Goal: Task Accomplishment & Management: Complete application form

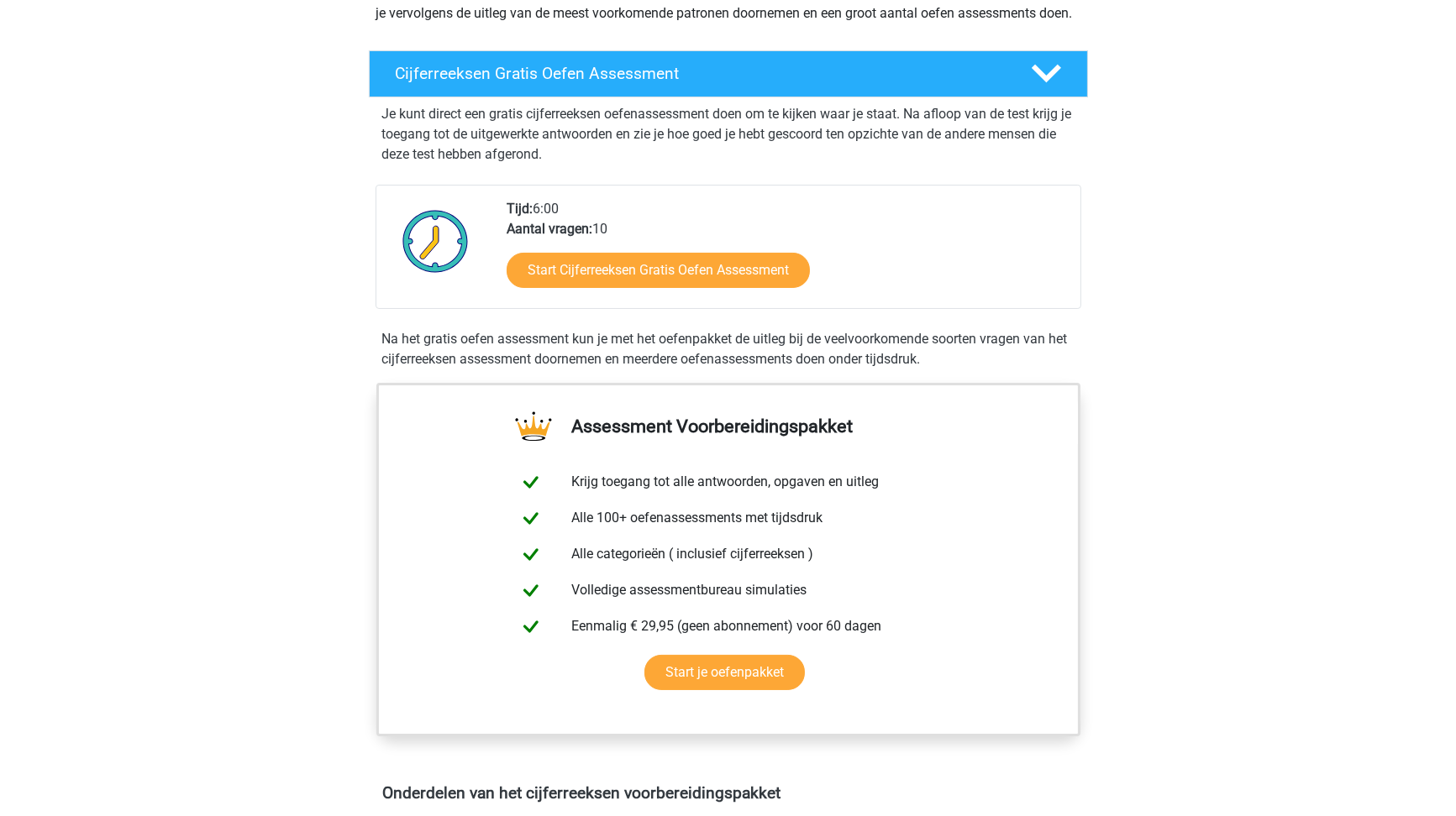
scroll to position [252, 0]
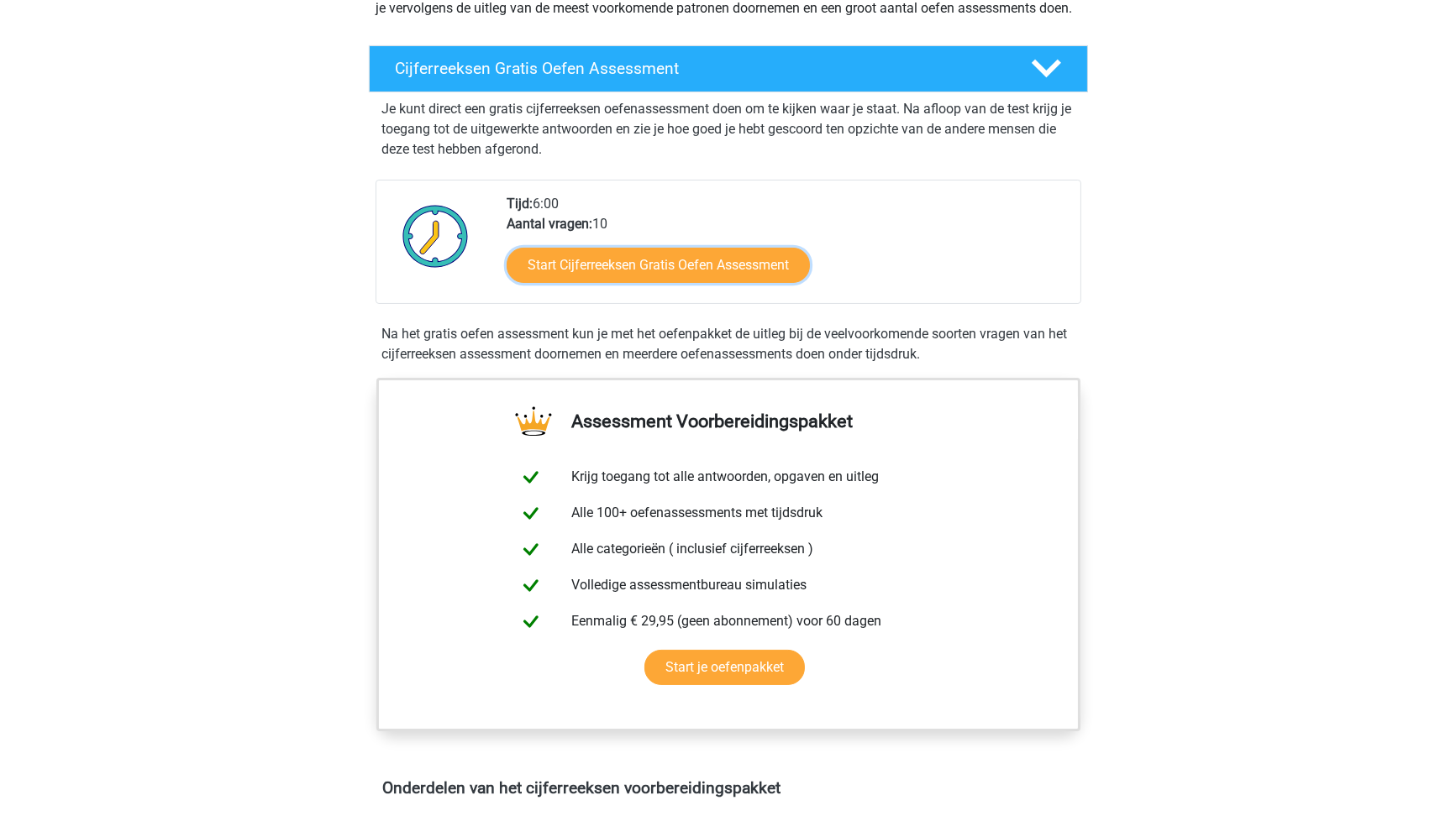
click at [660, 283] on link "Start Cijferreeksen Gratis Oefen Assessment" at bounding box center [657, 265] width 303 height 36
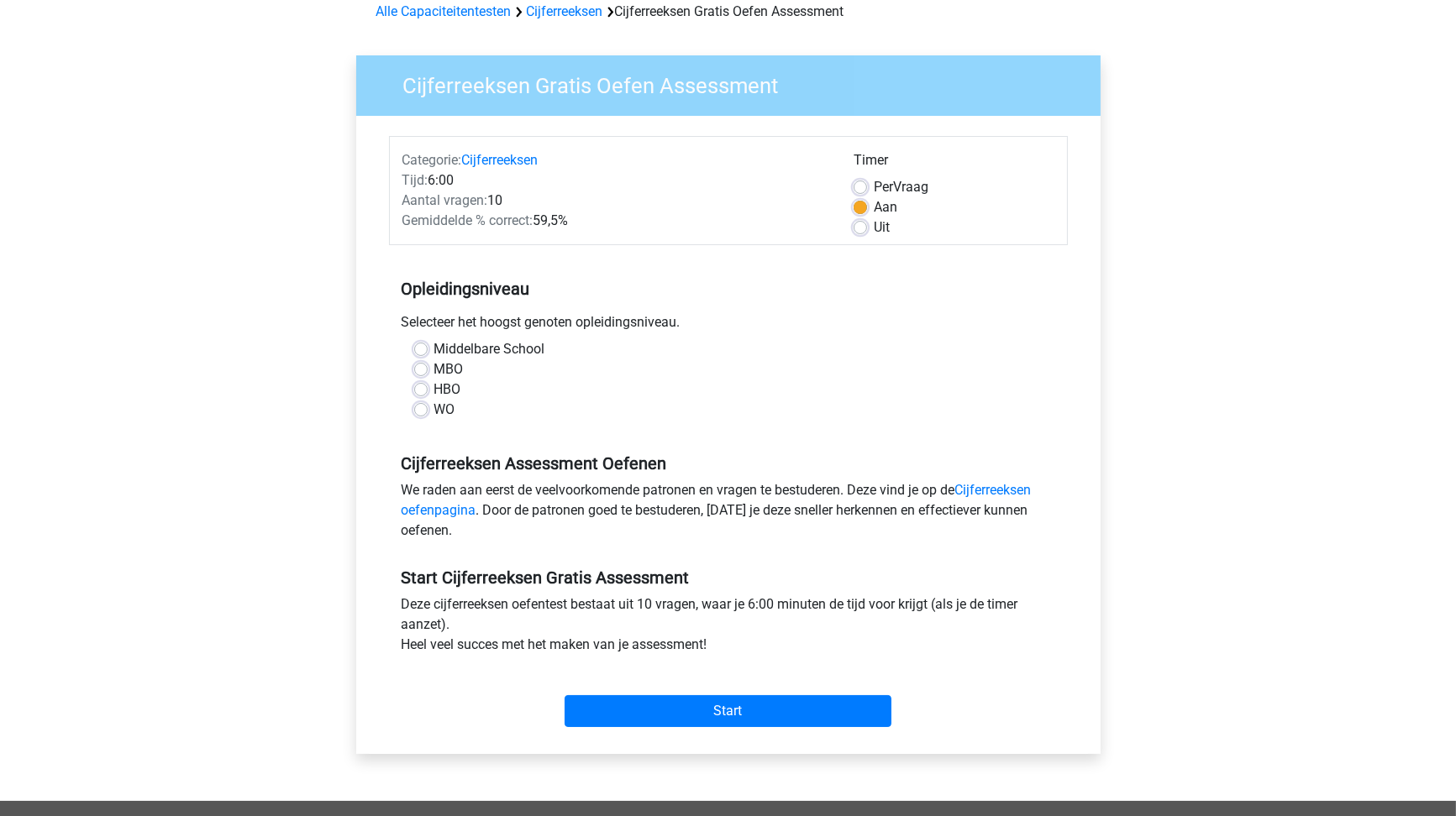
scroll to position [84, 0]
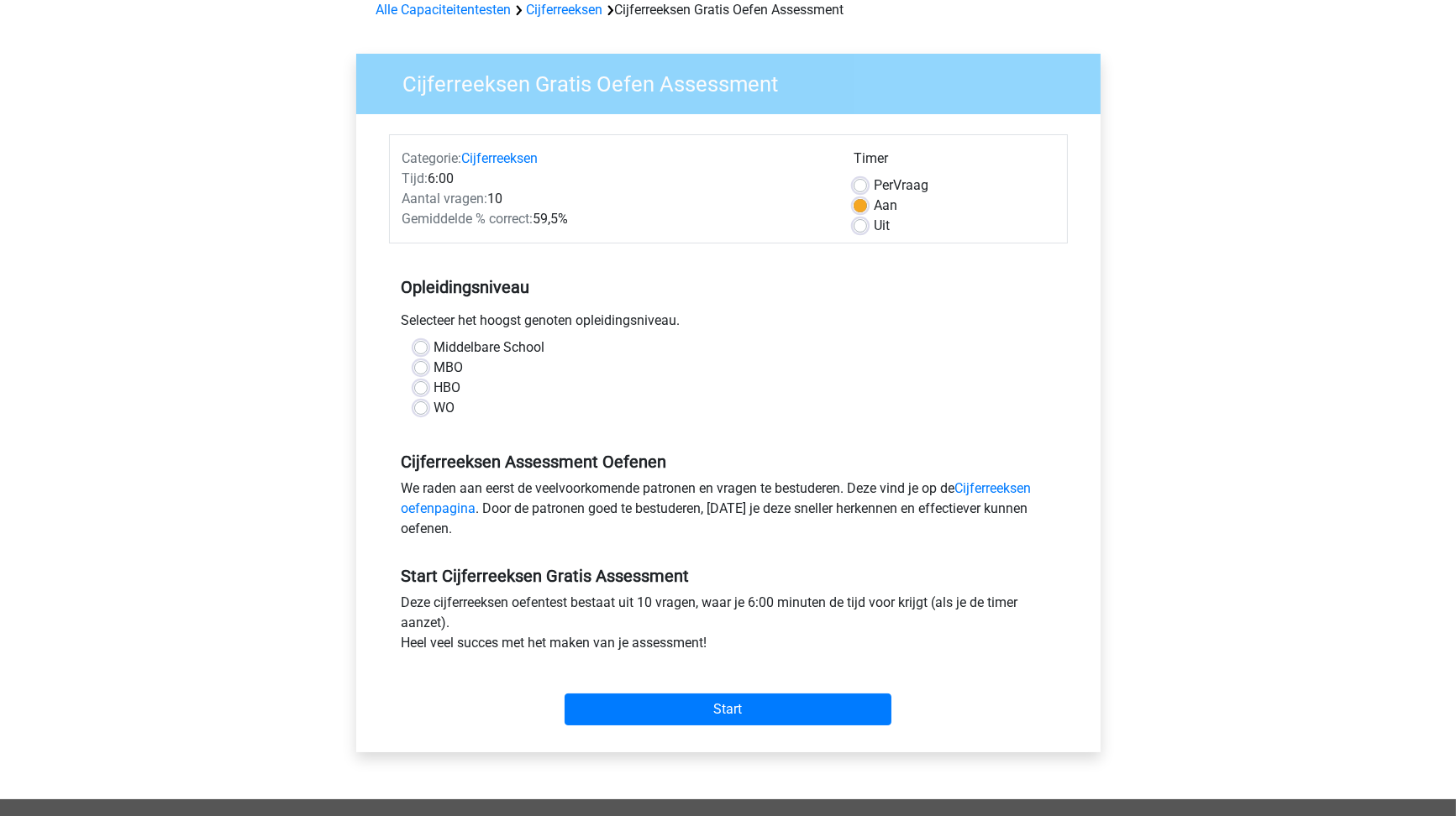
click at [435, 390] on label "HBO" at bounding box center [448, 388] width 27 height 20
click at [419, 390] on input "HBO" at bounding box center [420, 386] width 14 height 16
radio input "true"
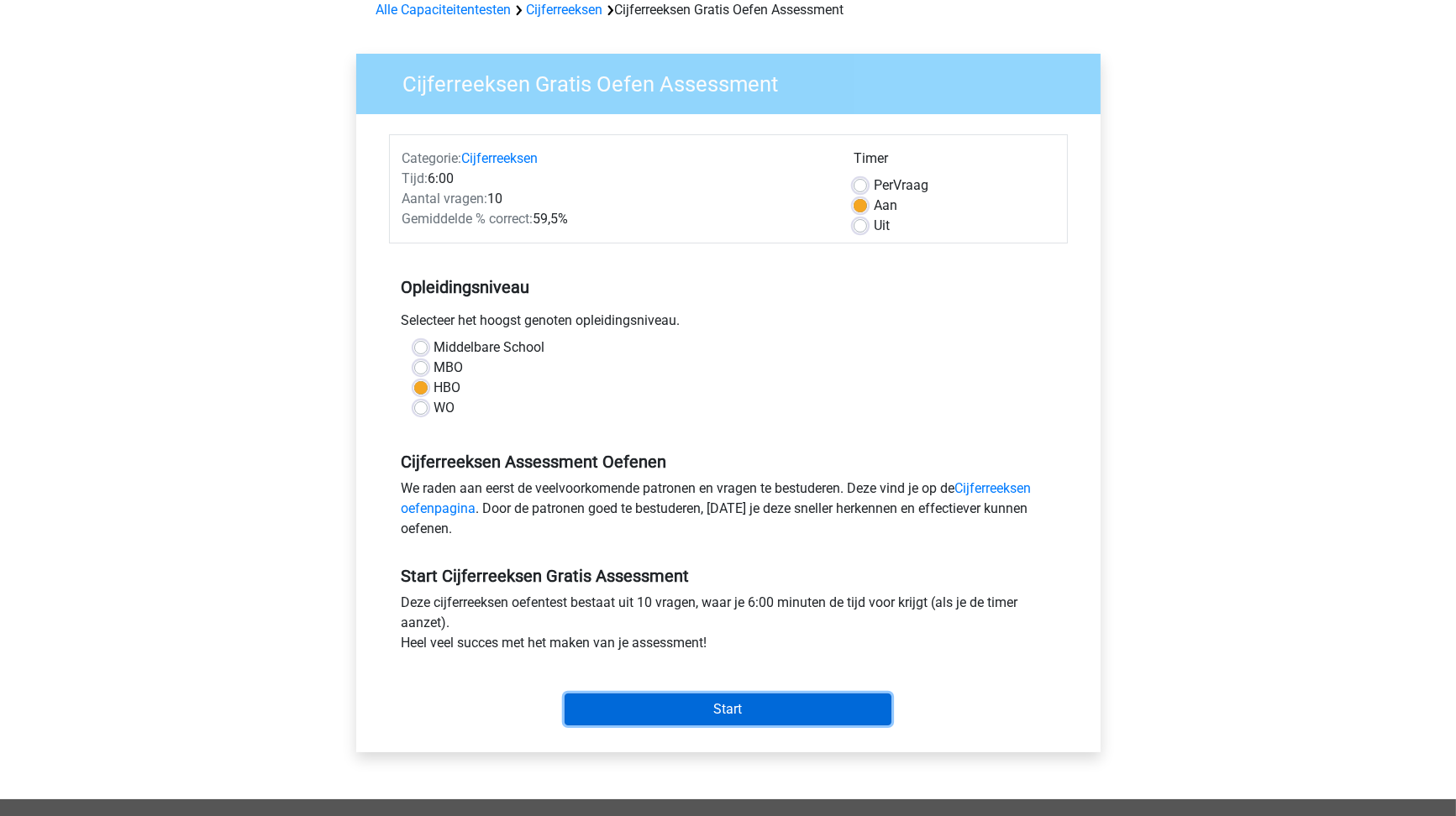
click at [722, 700] on input "Start" at bounding box center [728, 709] width 327 height 32
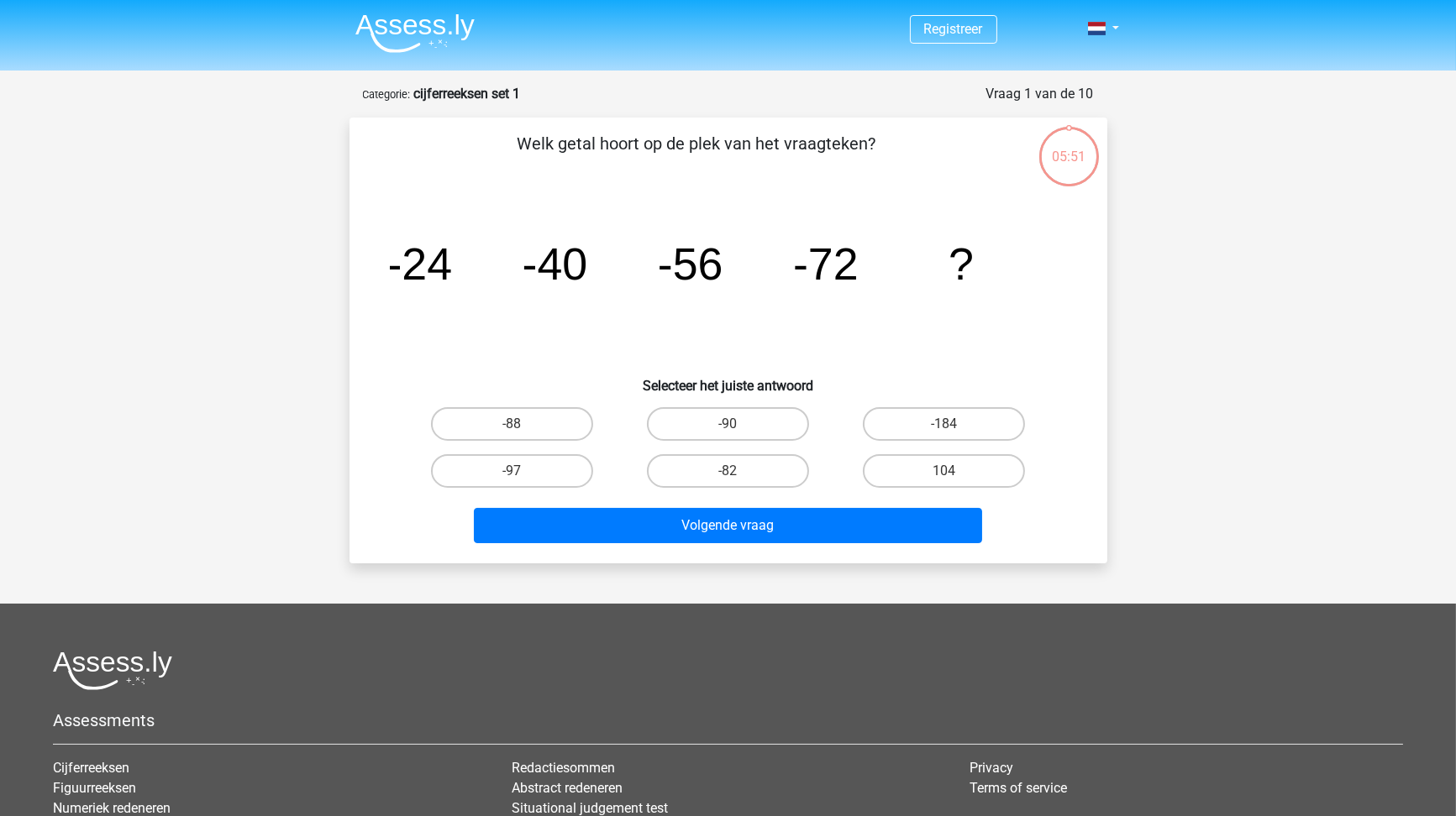
click at [542, 424] on label "-88" at bounding box center [512, 424] width 162 height 34
click at [523, 424] on input "-88" at bounding box center [517, 430] width 11 height 11
radio input "true"
click at [721, 543] on div "Volgende vraag" at bounding box center [728, 529] width 649 height 42
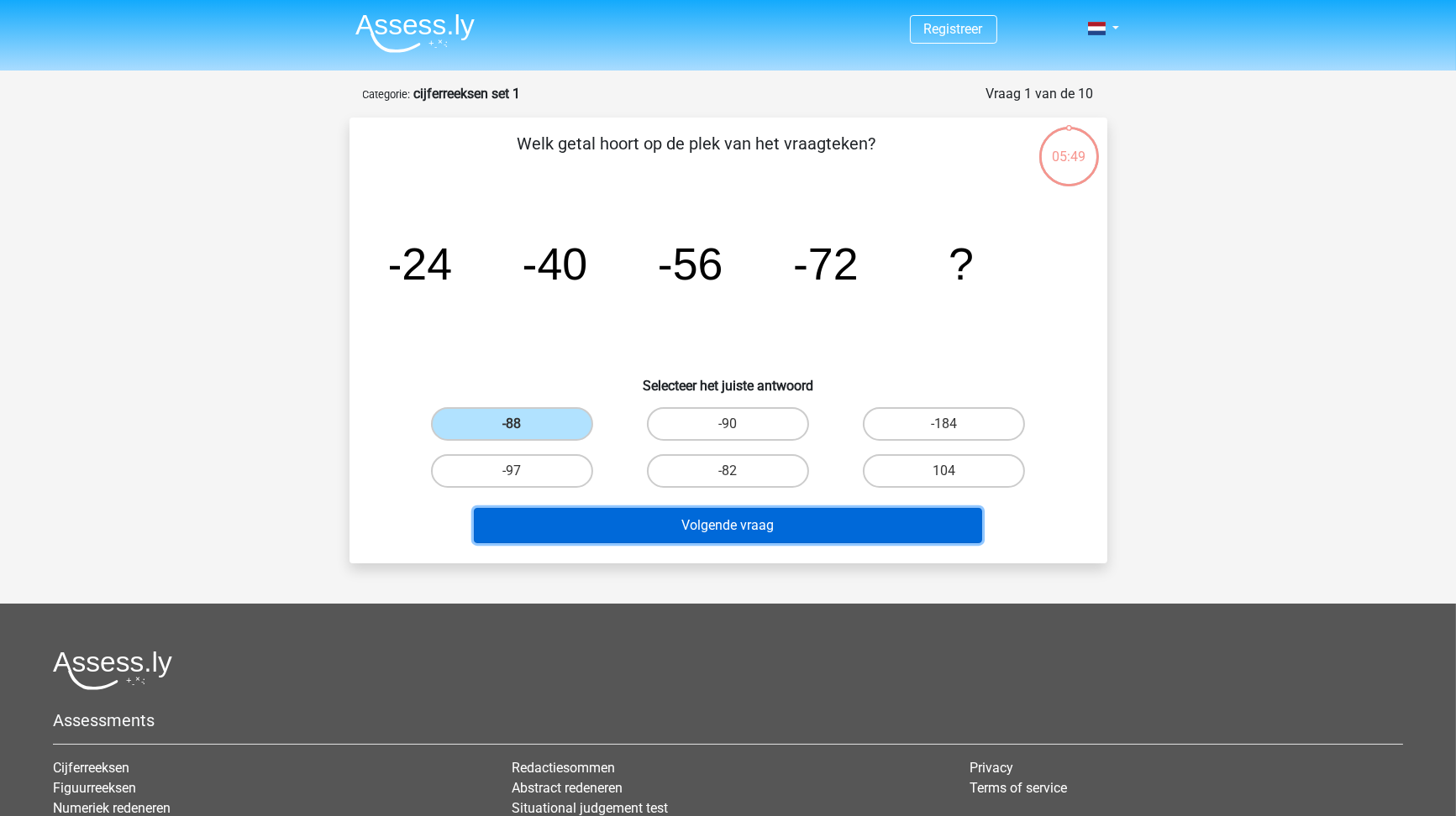
click at [731, 520] on button "Volgende vraag" at bounding box center [728, 525] width 508 height 36
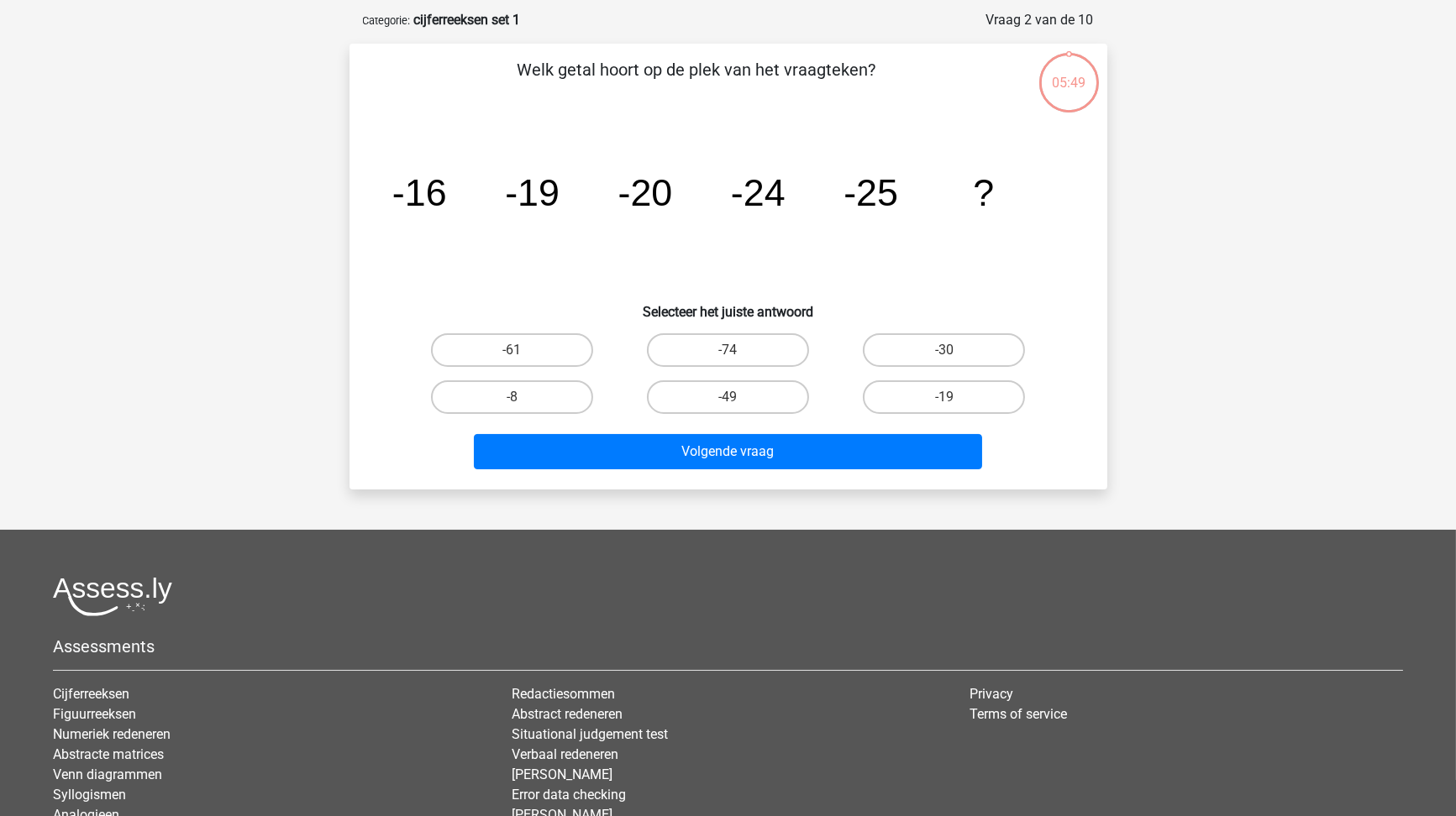
scroll to position [84, 0]
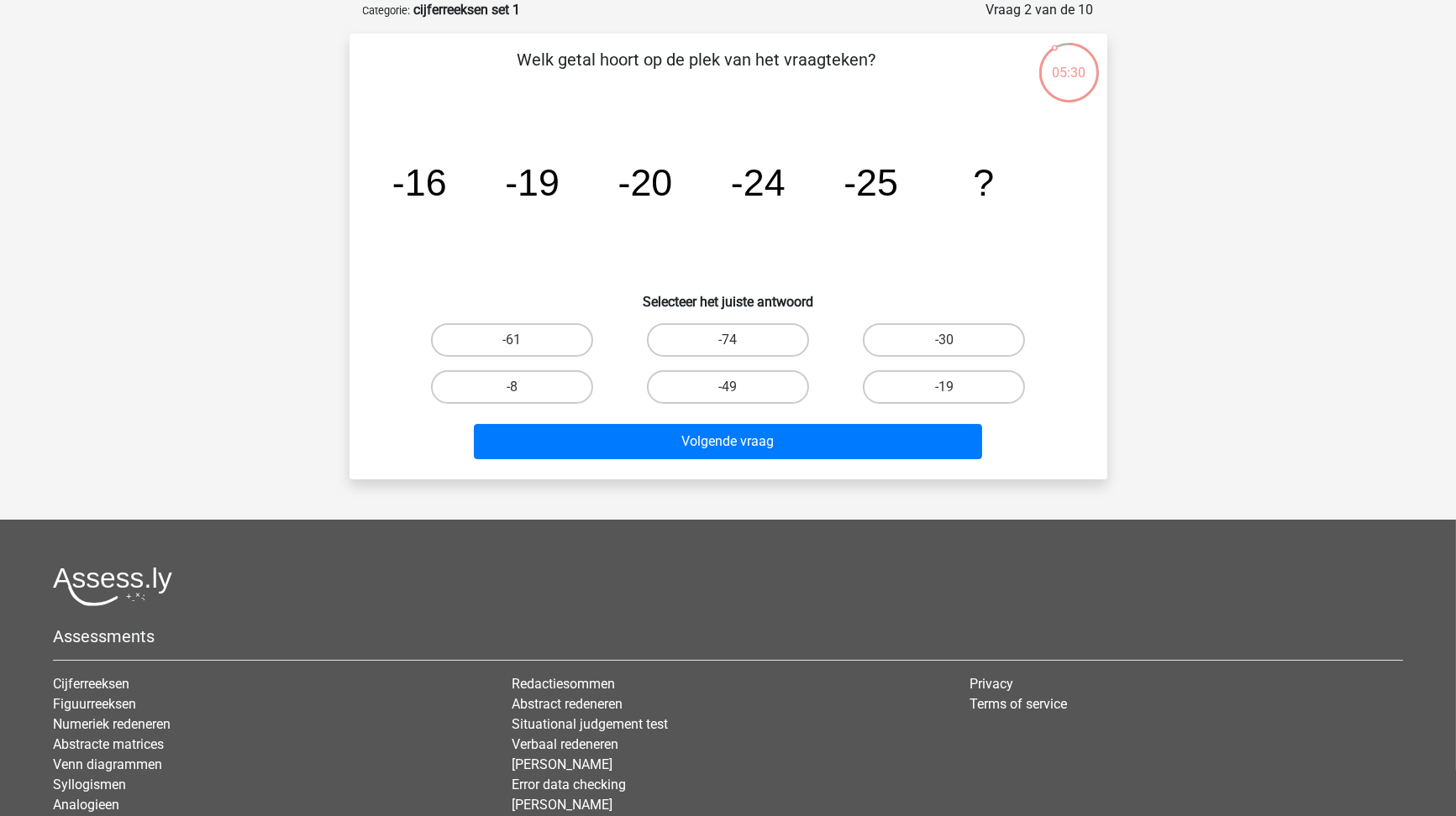
click at [933, 330] on label "-30" at bounding box center [944, 339] width 162 height 34
click at [944, 340] on input "-30" at bounding box center [950, 346] width 11 height 11
radio input "true"
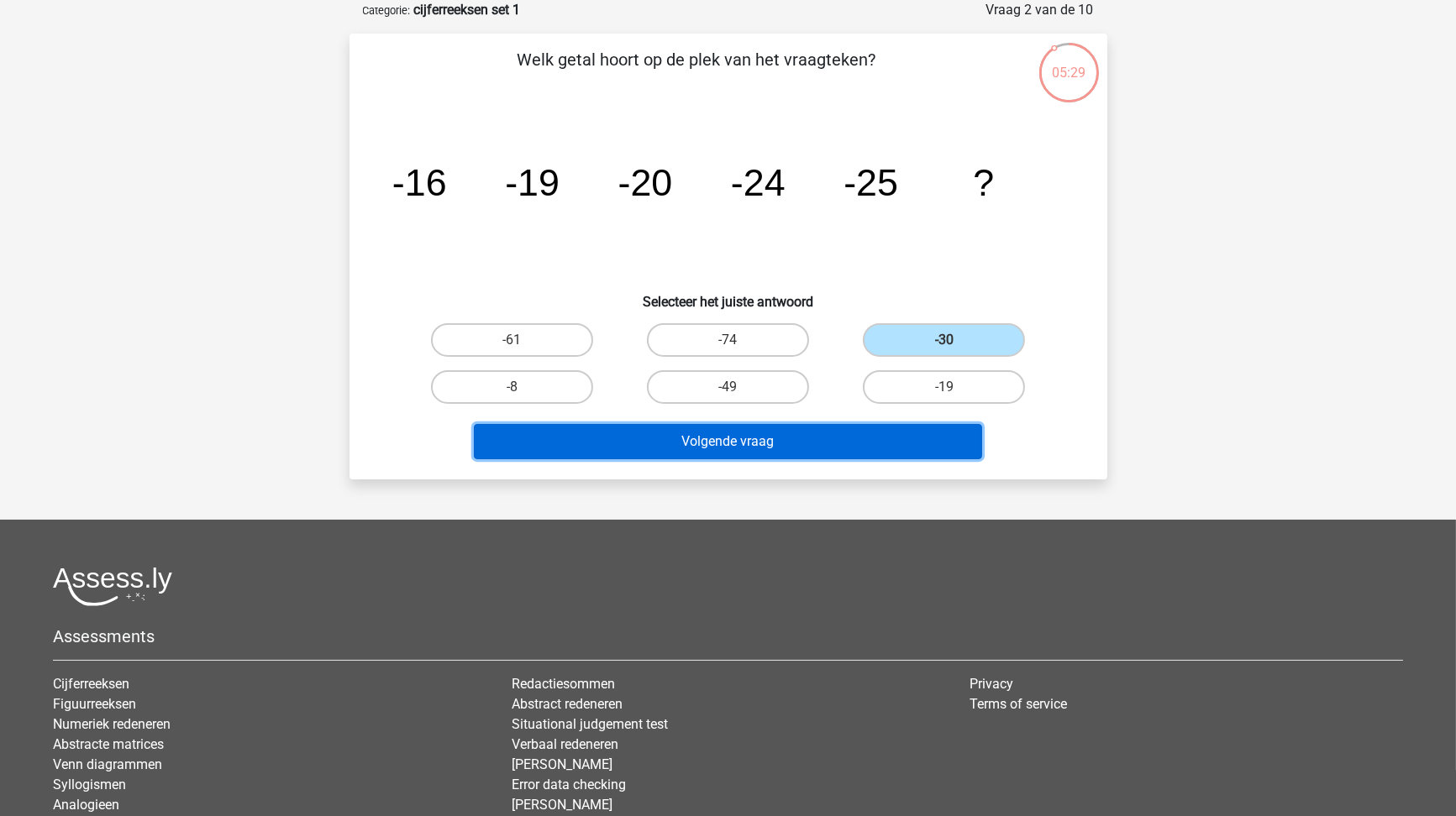
click at [851, 444] on button "Volgende vraag" at bounding box center [728, 442] width 508 height 36
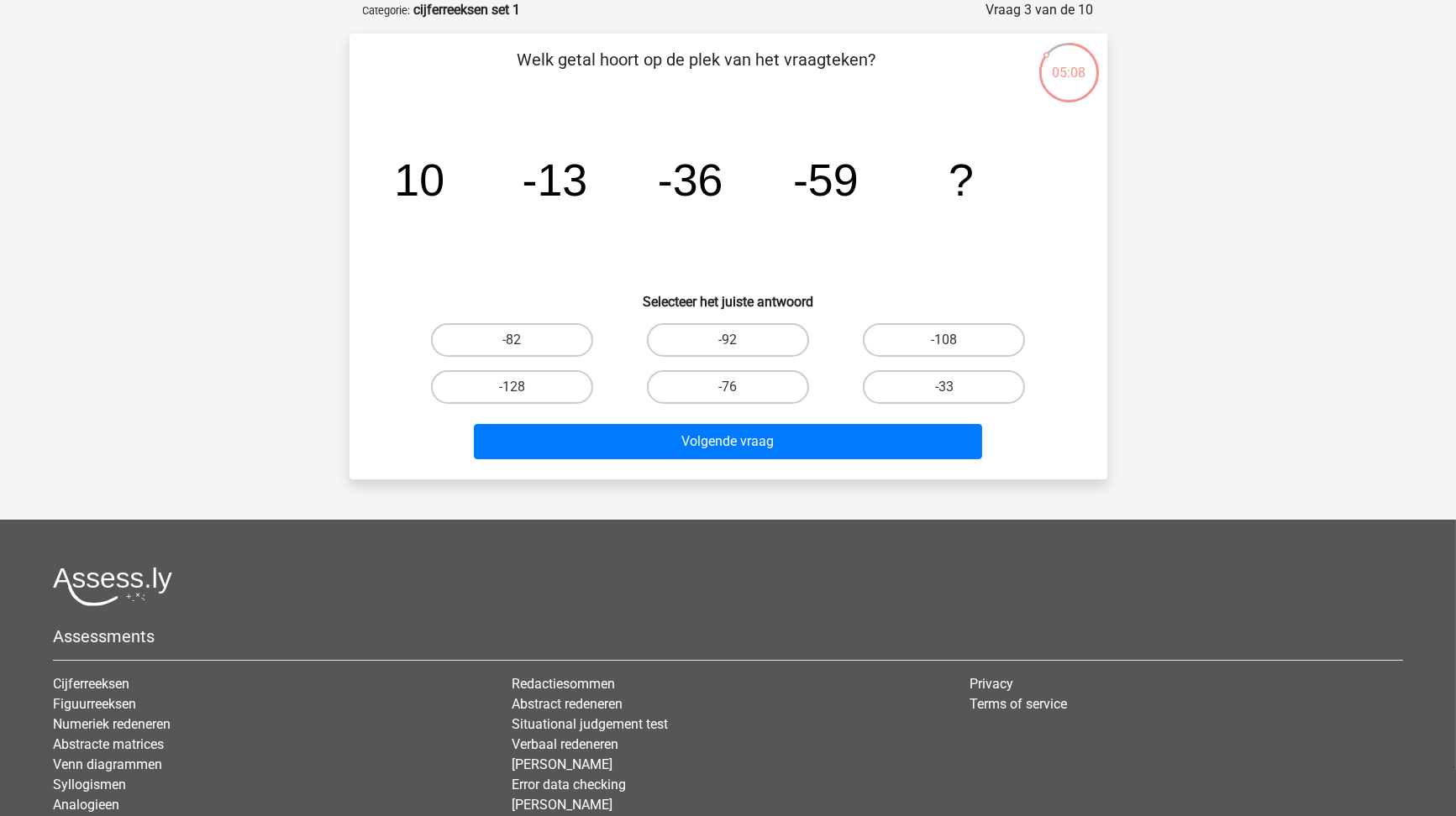
click at [506, 329] on label "-82" at bounding box center [512, 339] width 162 height 34
click at [512, 340] on input "-82" at bounding box center [517, 346] width 11 height 11
radio input "true"
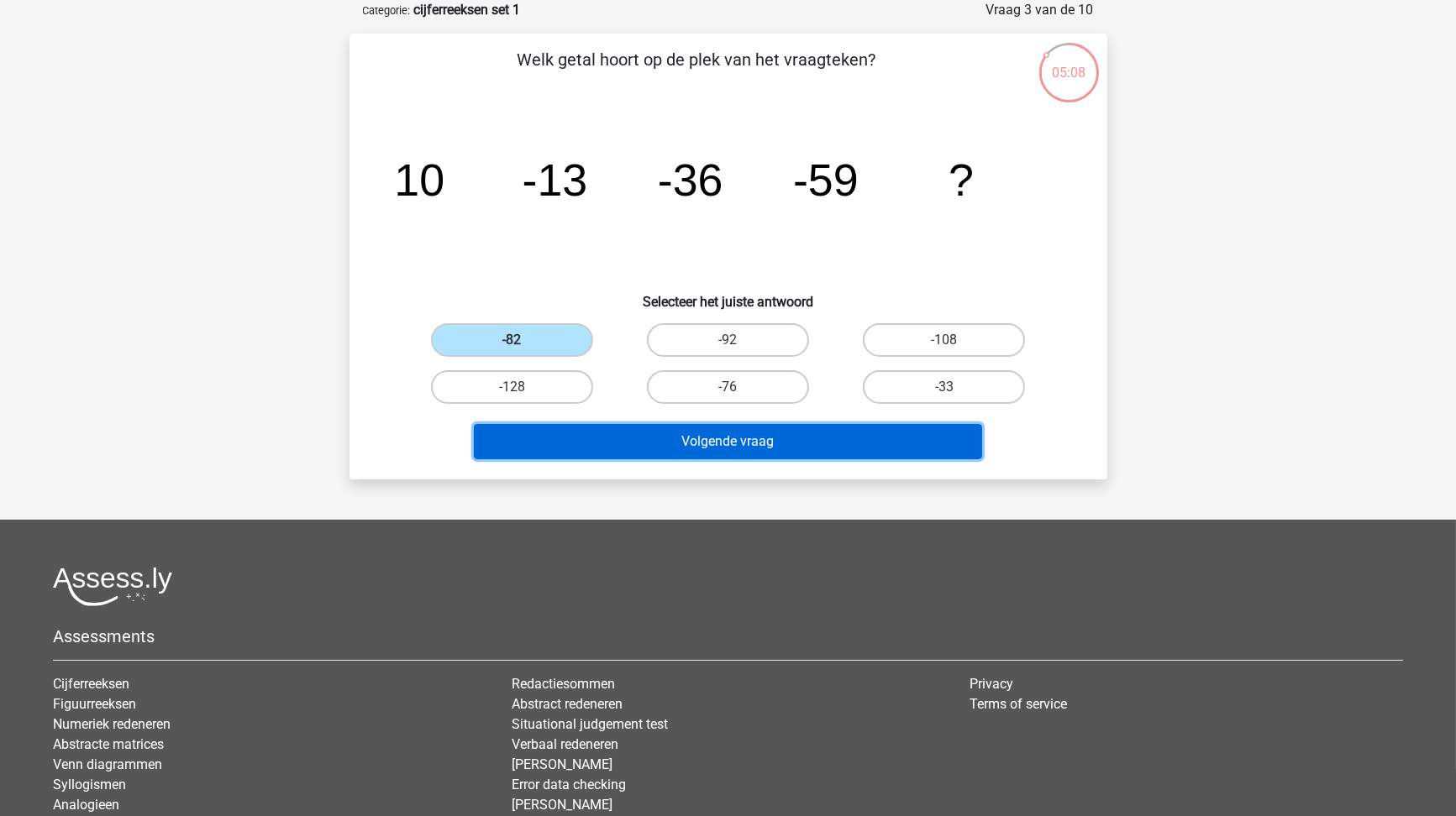
click at [691, 434] on button "Volgende vraag" at bounding box center [728, 442] width 508 height 36
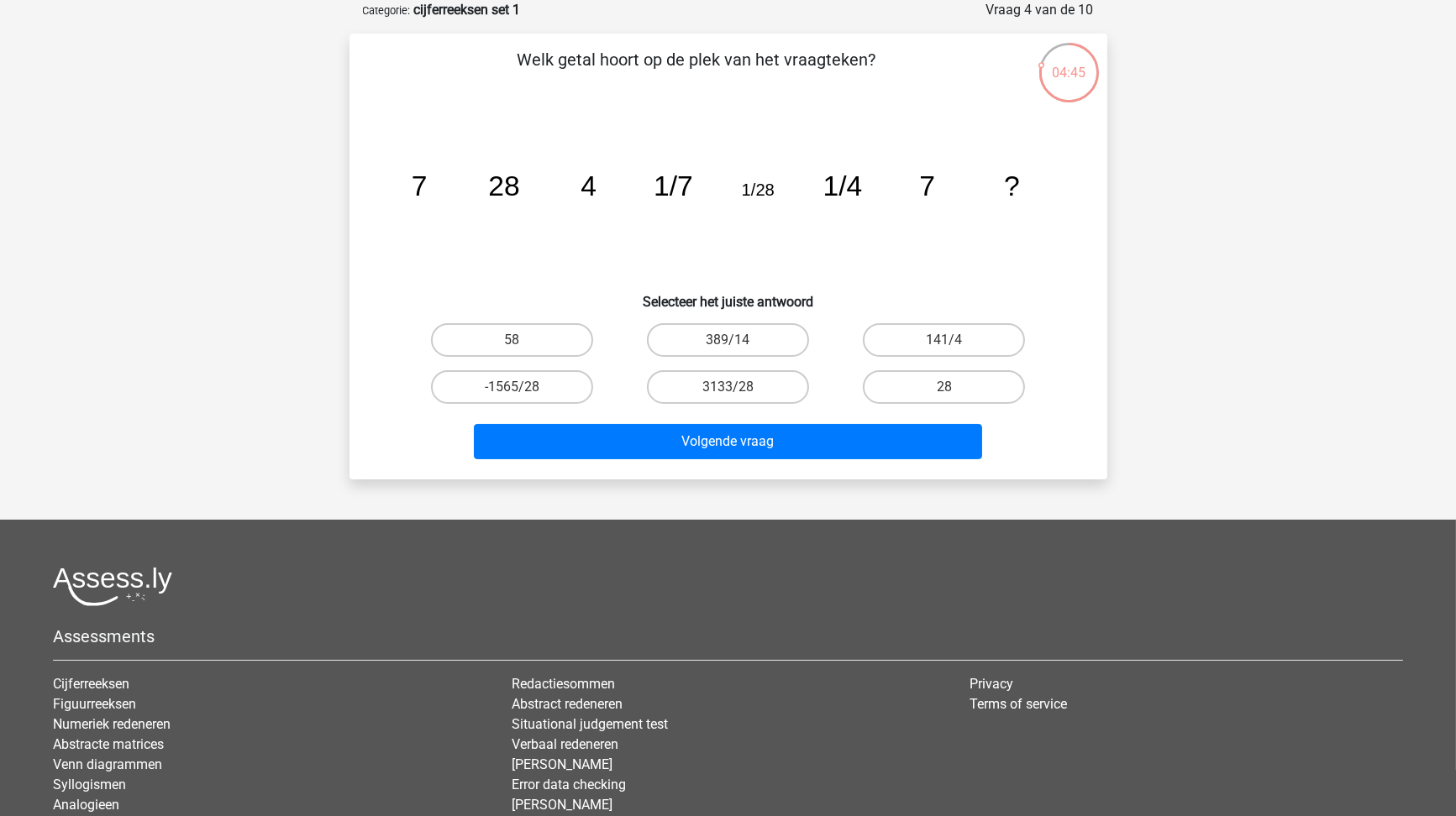
click at [931, 381] on label "28" at bounding box center [944, 387] width 162 height 34
click at [944, 387] on input "28" at bounding box center [950, 392] width 11 height 11
radio input "true"
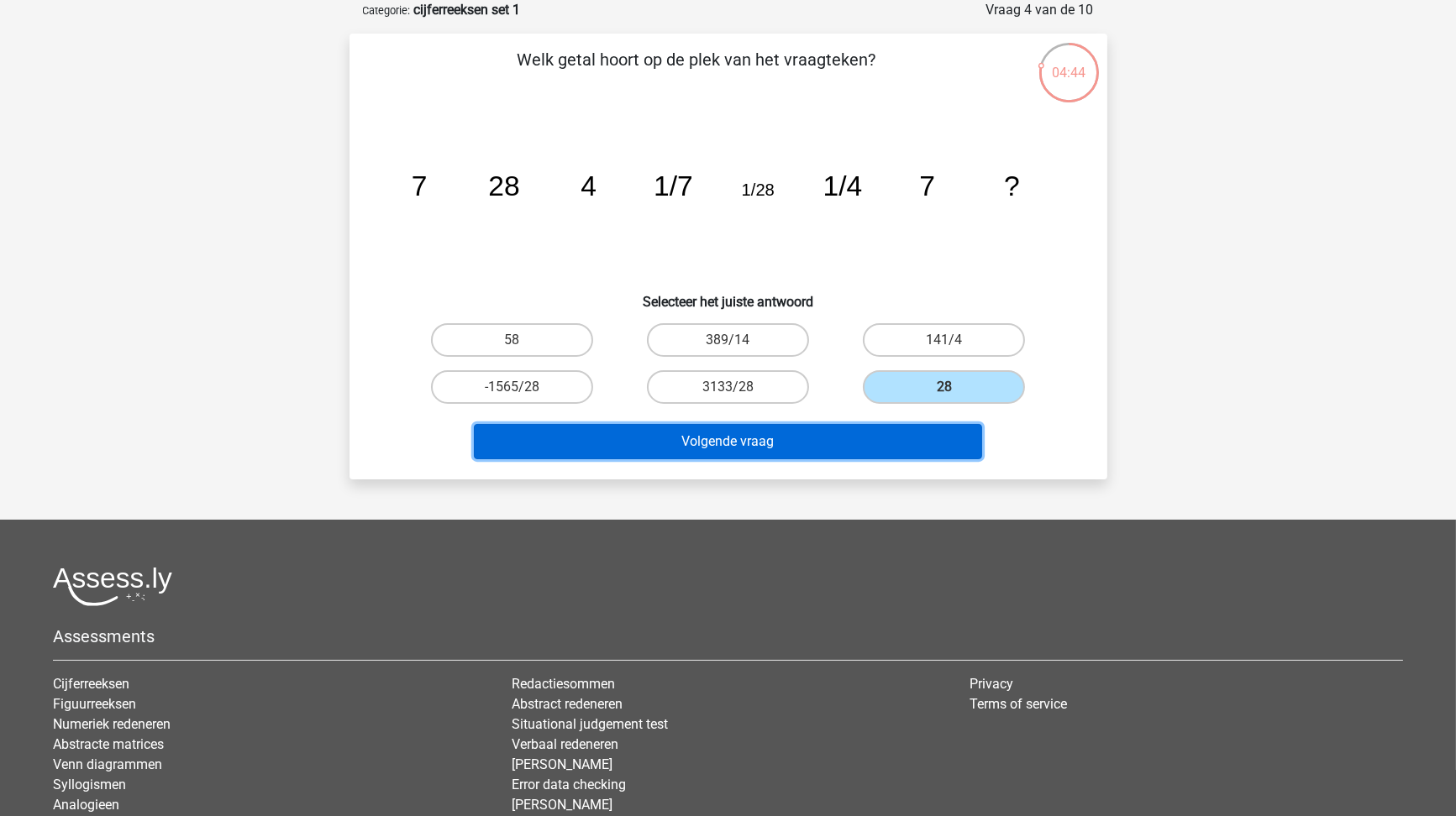
click at [882, 446] on button "Volgende vraag" at bounding box center [728, 442] width 508 height 36
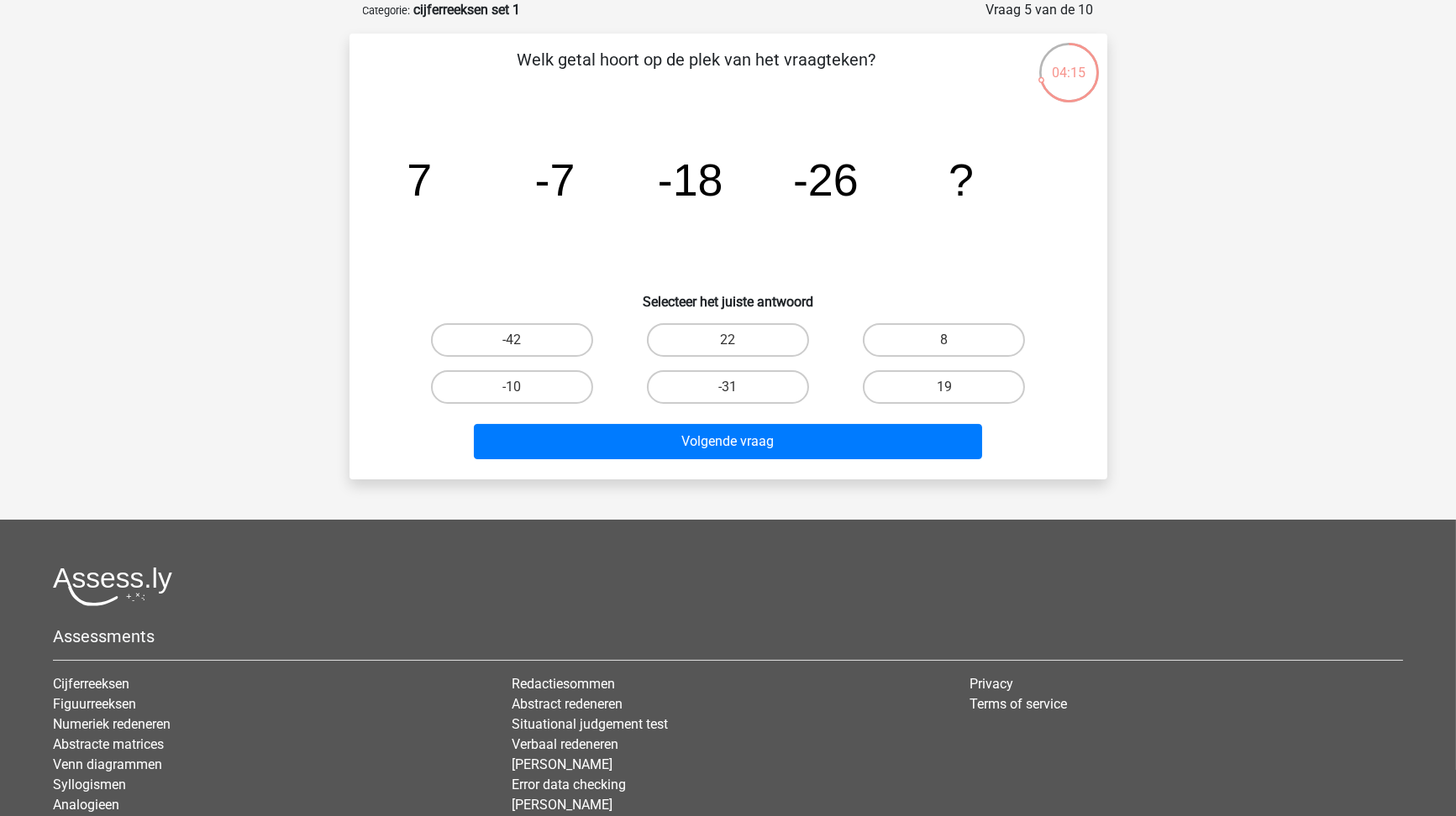
click at [559, 326] on label "-42" at bounding box center [512, 339] width 162 height 34
click at [523, 340] on input "-42" at bounding box center [517, 346] width 11 height 11
radio input "true"
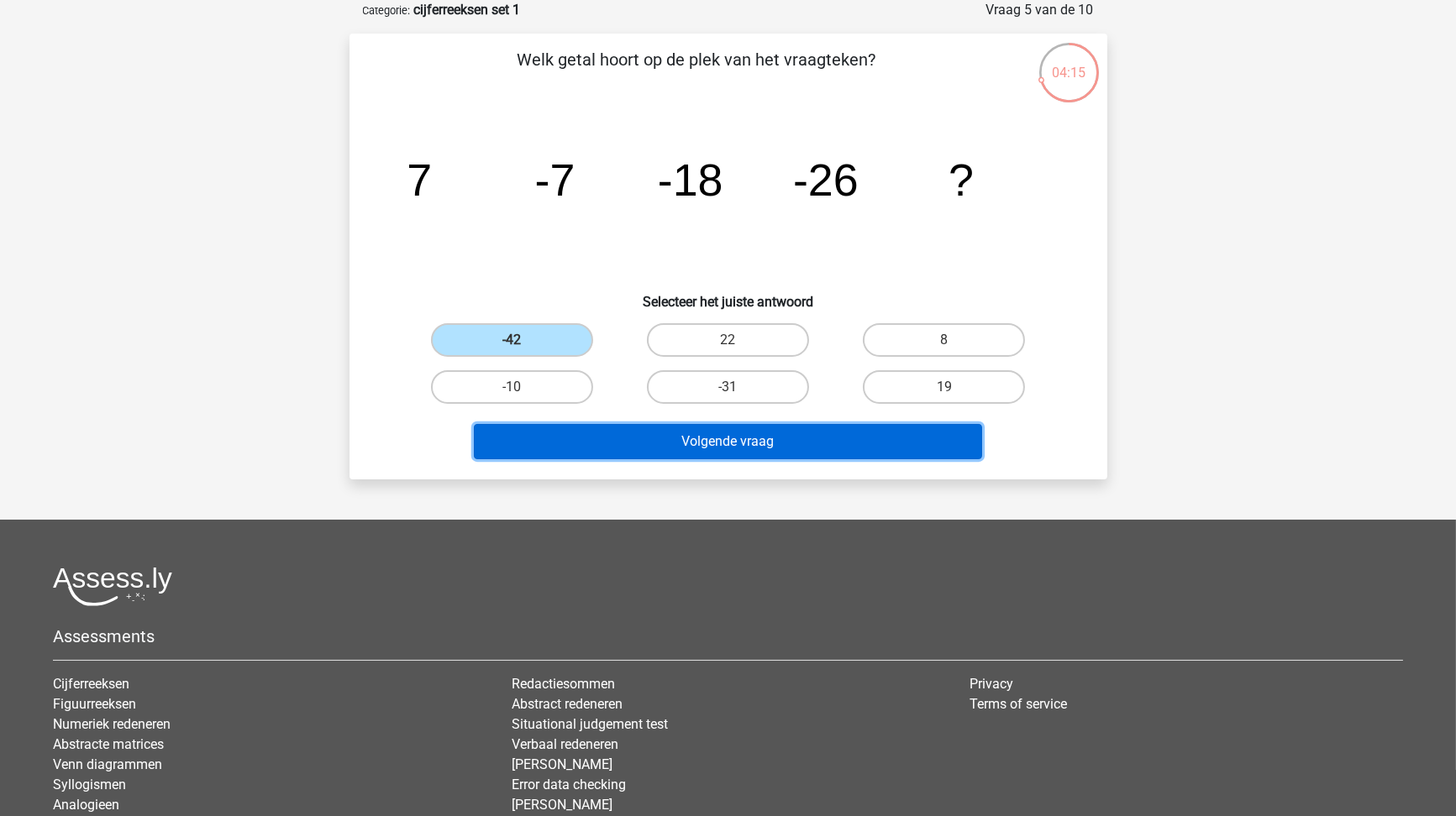
click at [687, 437] on button "Volgende vraag" at bounding box center [728, 442] width 508 height 36
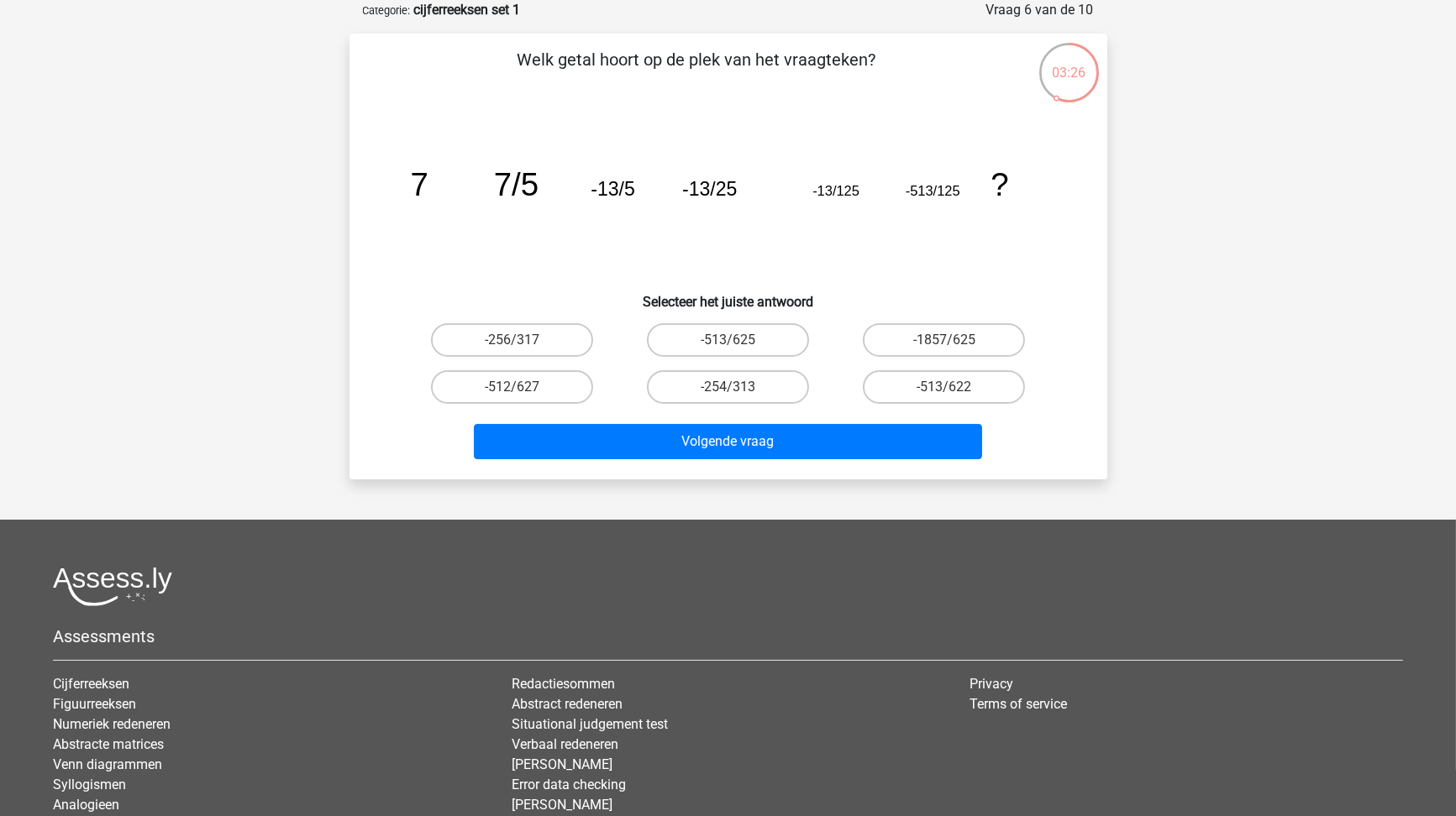
click at [959, 342] on label "-1857/625" at bounding box center [944, 339] width 162 height 34
click at [955, 342] on input "-1857/625" at bounding box center [950, 346] width 11 height 11
radio input "true"
click at [782, 341] on label "-513/625" at bounding box center [728, 339] width 162 height 34
click at [739, 341] on input "-513/625" at bounding box center [733, 346] width 11 height 11
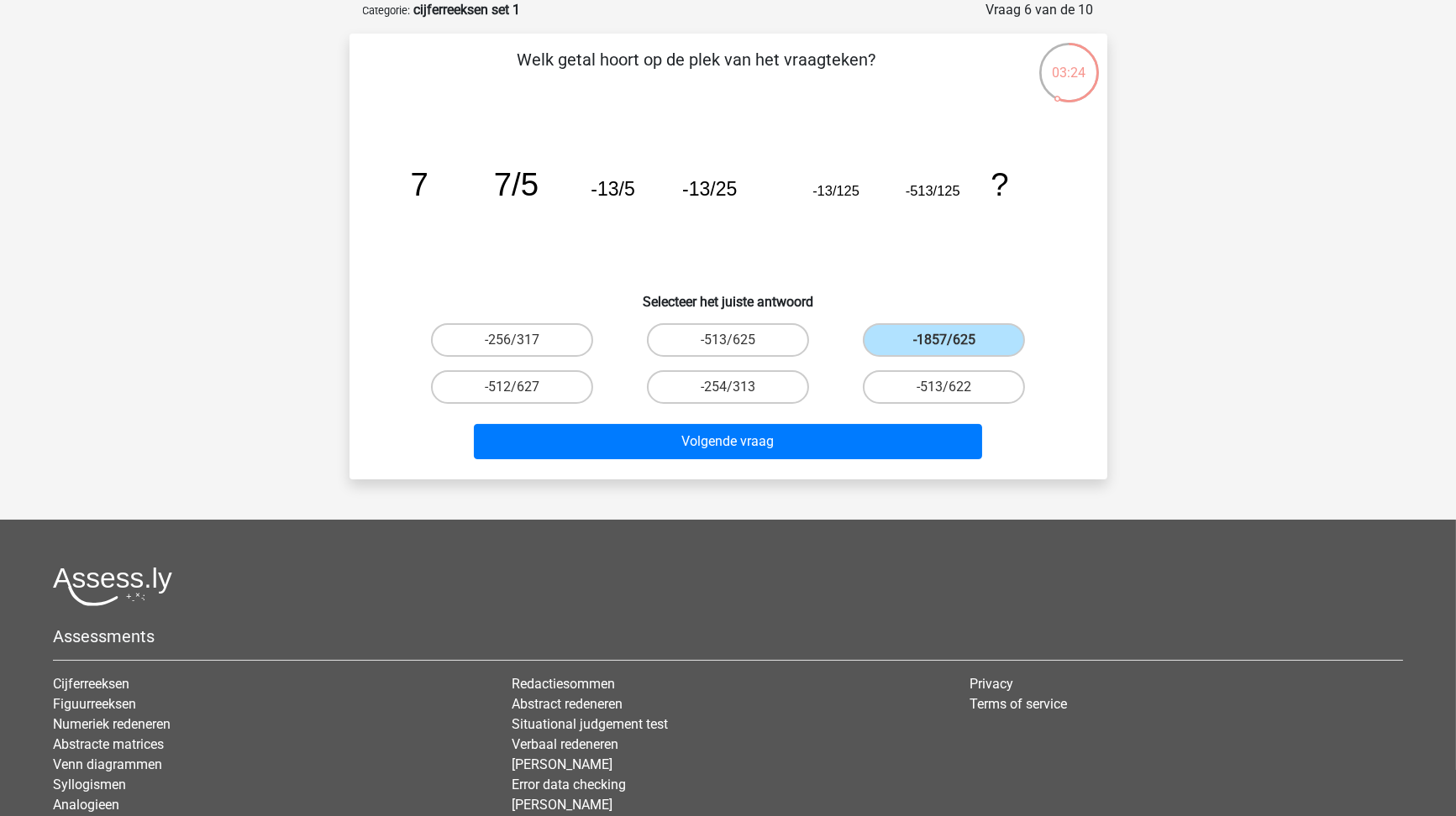
radio input "true"
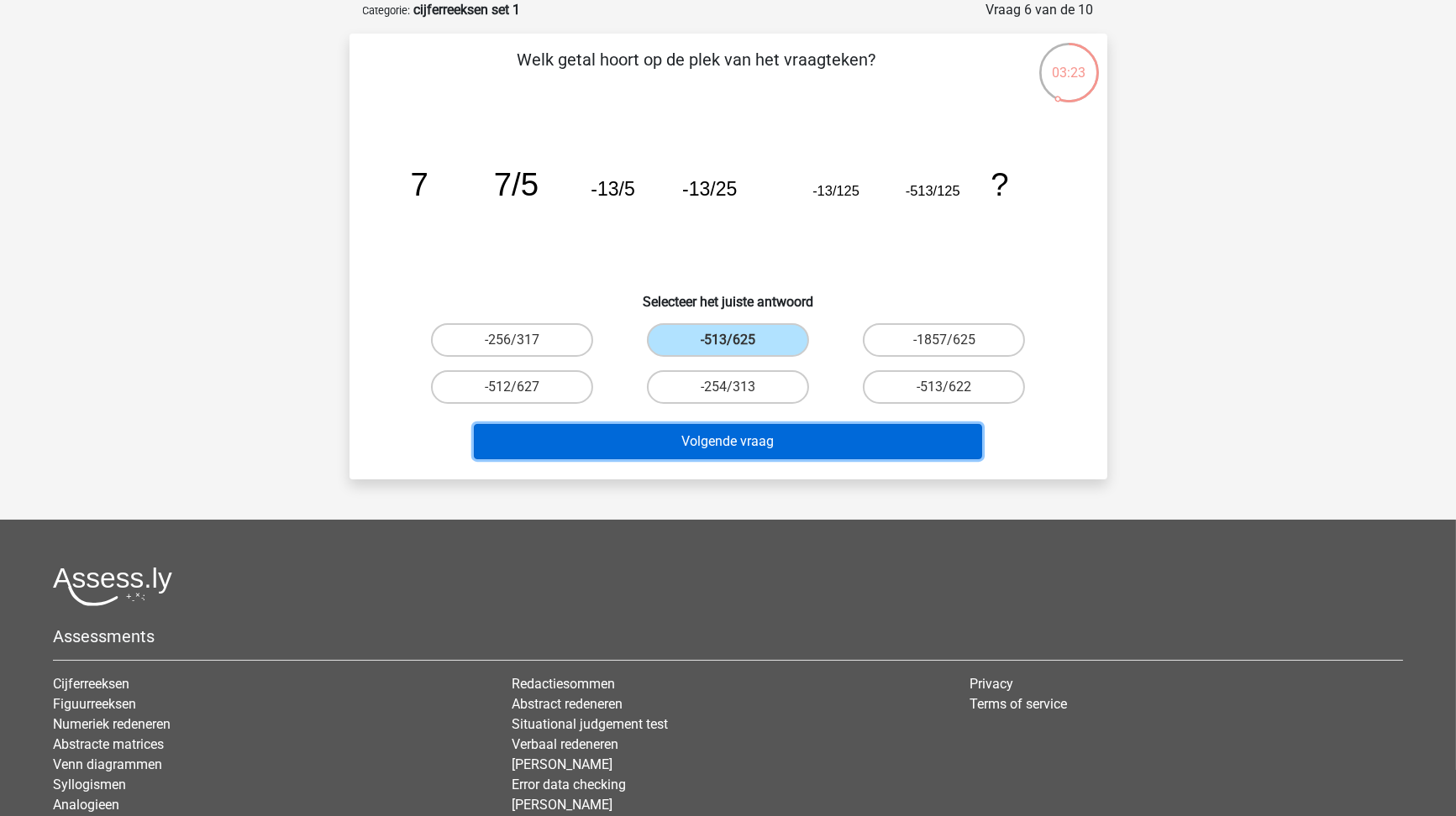
click at [793, 445] on button "Volgende vraag" at bounding box center [728, 442] width 508 height 36
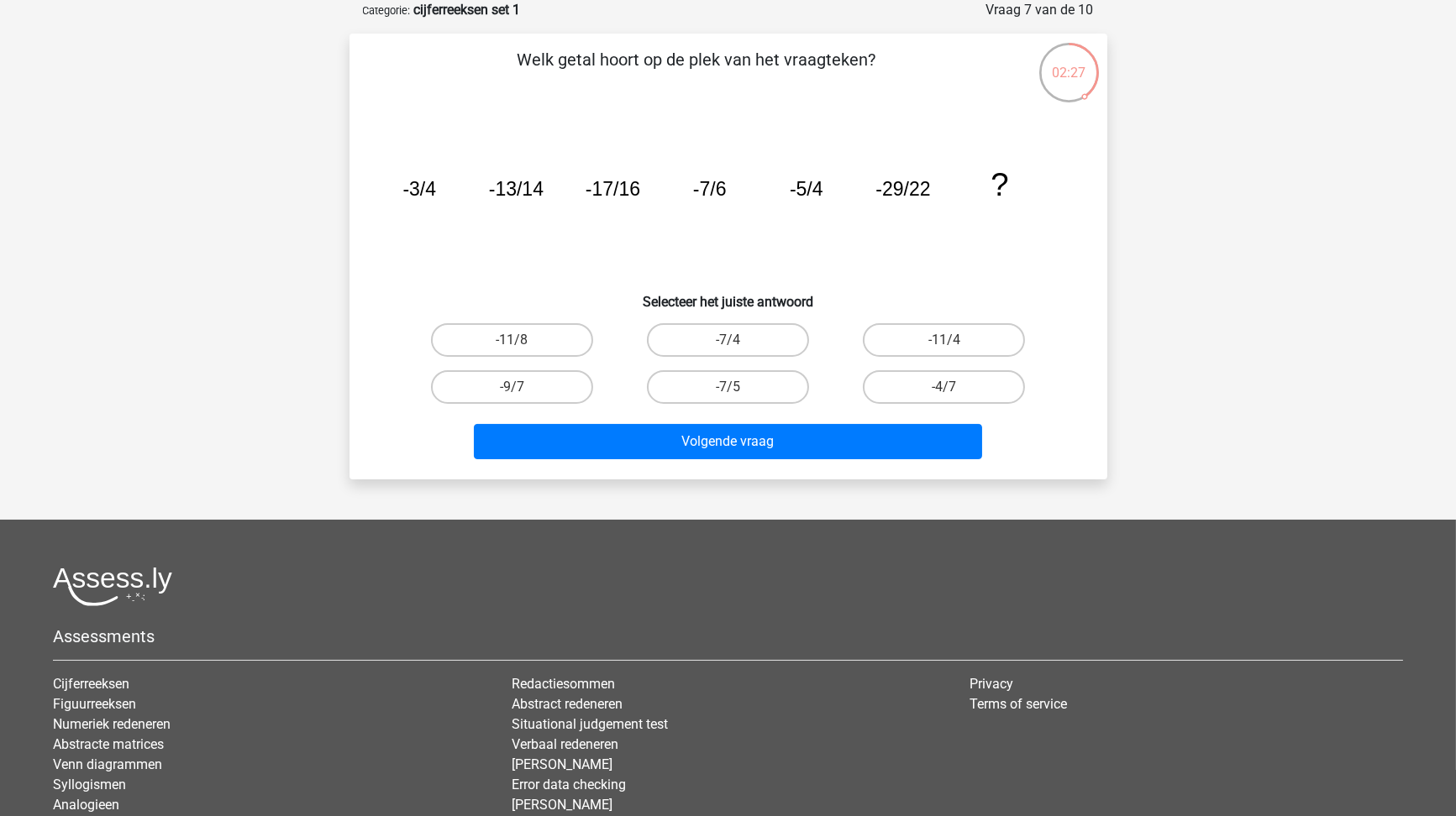
click at [918, 339] on label "-11/4" at bounding box center [944, 339] width 162 height 34
click at [944, 340] on input "-11/4" at bounding box center [950, 346] width 11 height 11
radio input "true"
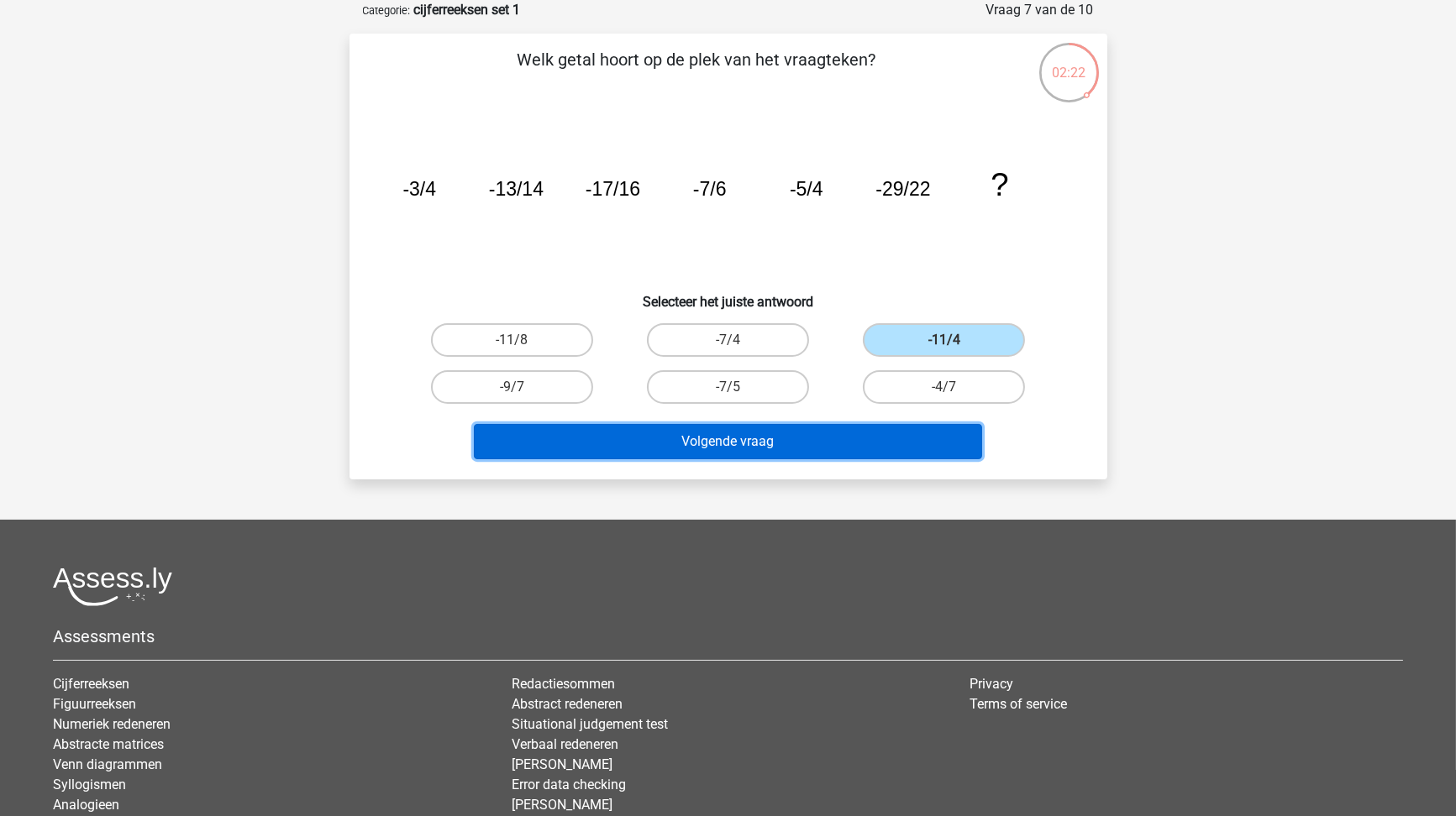
click at [813, 449] on button "Volgende vraag" at bounding box center [728, 442] width 508 height 36
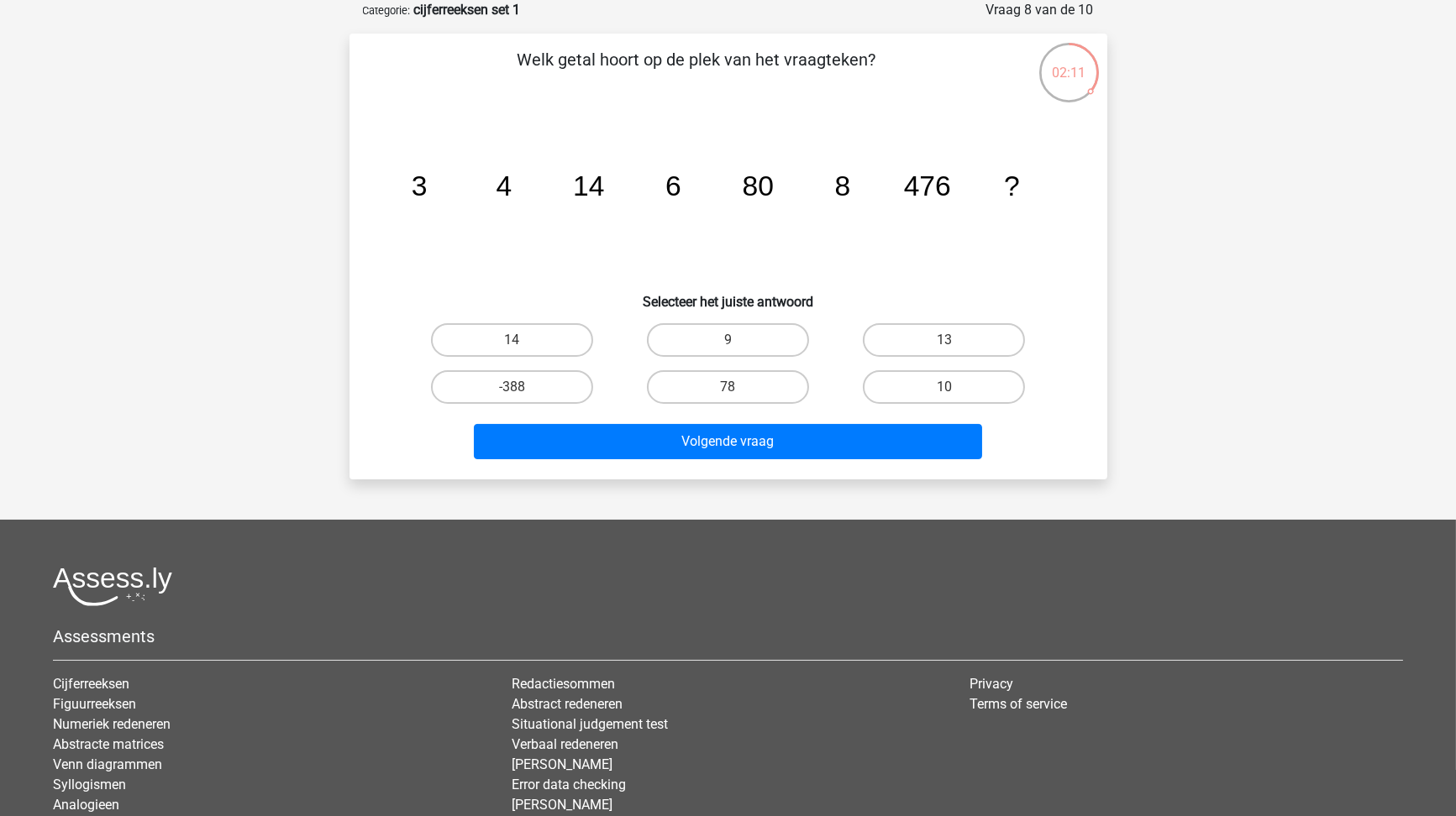
click at [953, 398] on label "10" at bounding box center [944, 387] width 162 height 34
click at [953, 398] on input "10" at bounding box center [950, 392] width 11 height 11
radio input "true"
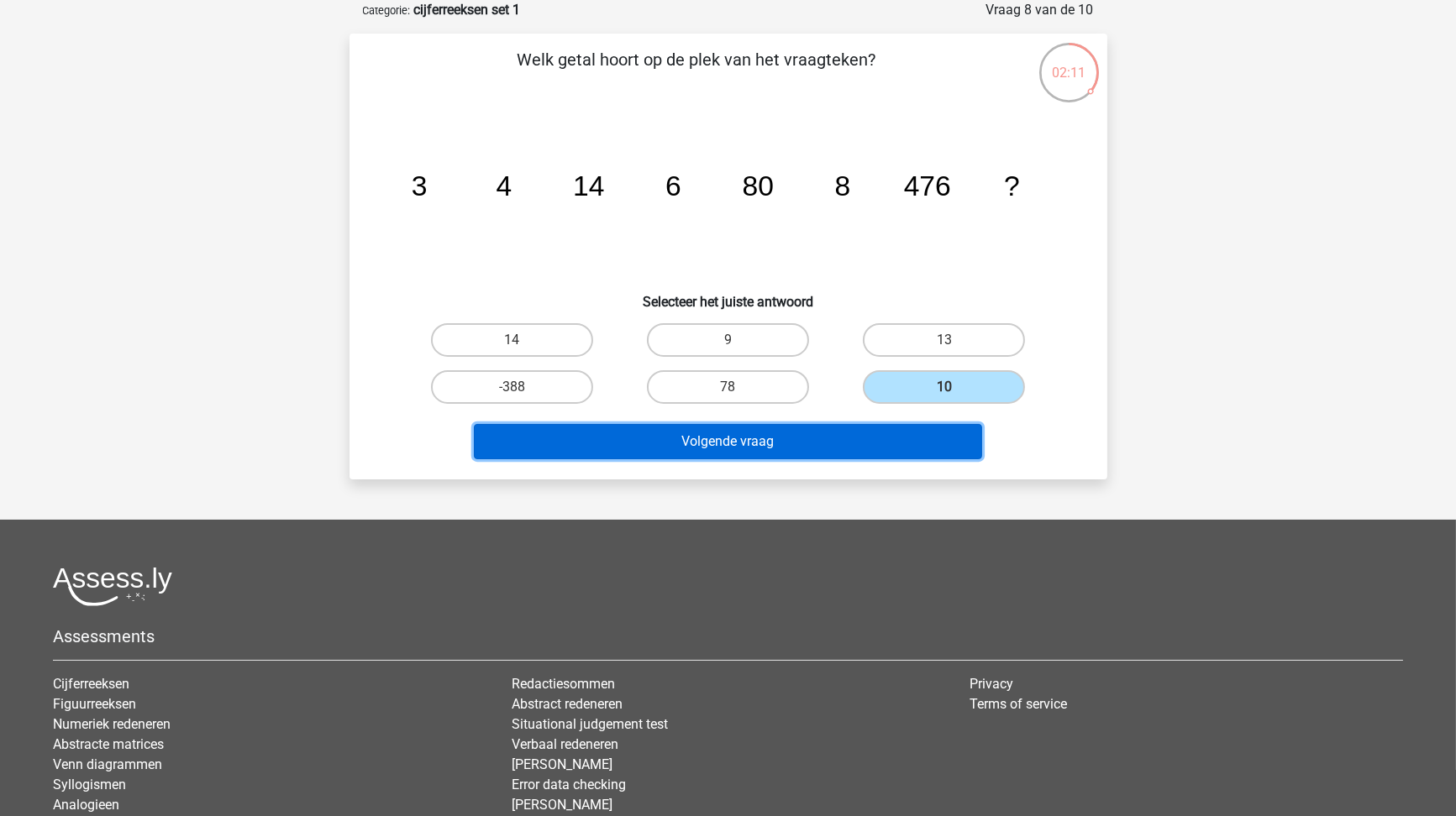
click at [897, 446] on button "Volgende vraag" at bounding box center [728, 442] width 508 height 36
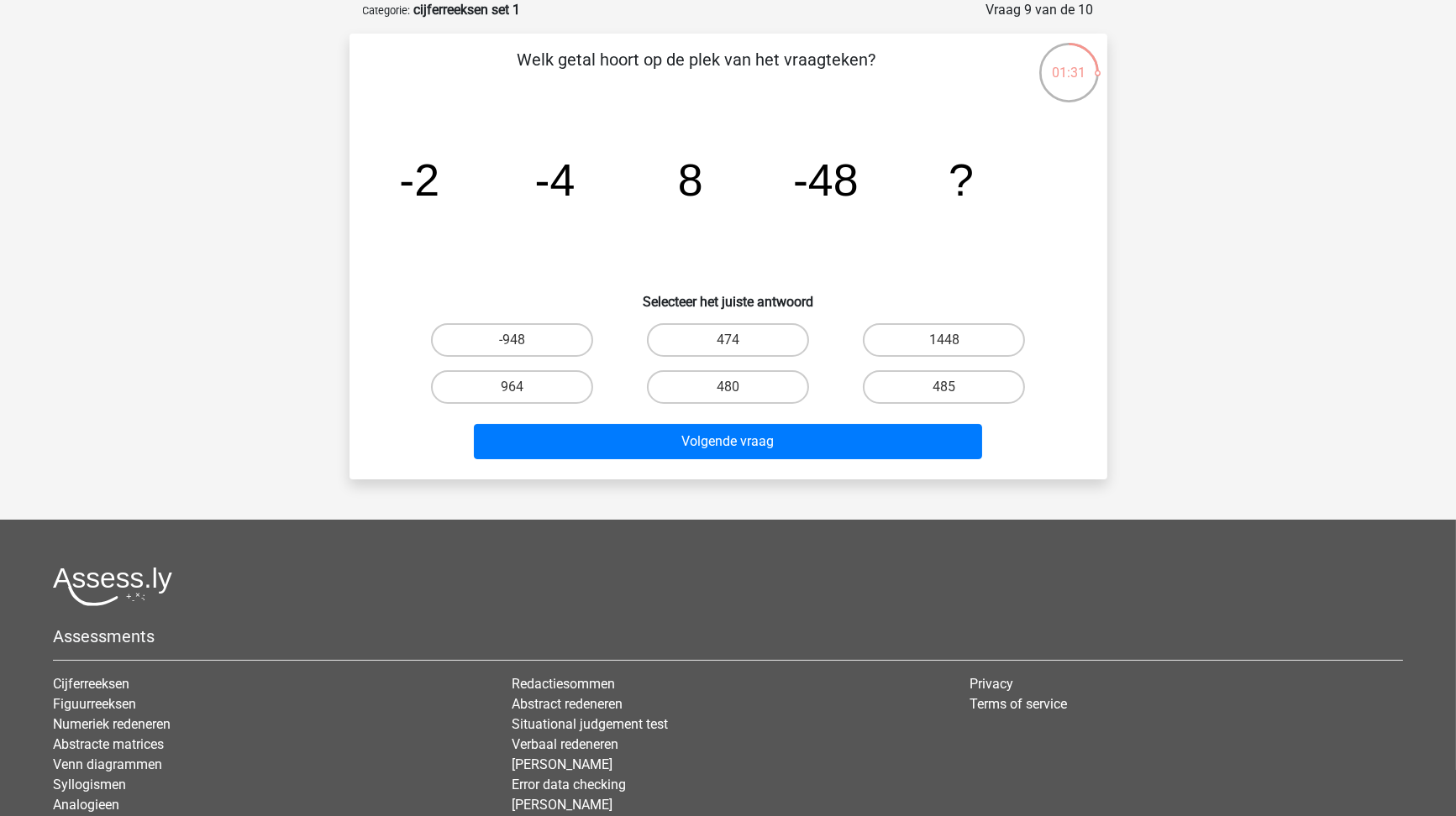
click at [538, 334] on label "-948" at bounding box center [512, 339] width 162 height 34
click at [523, 340] on input "-948" at bounding box center [517, 346] width 11 height 11
radio input "true"
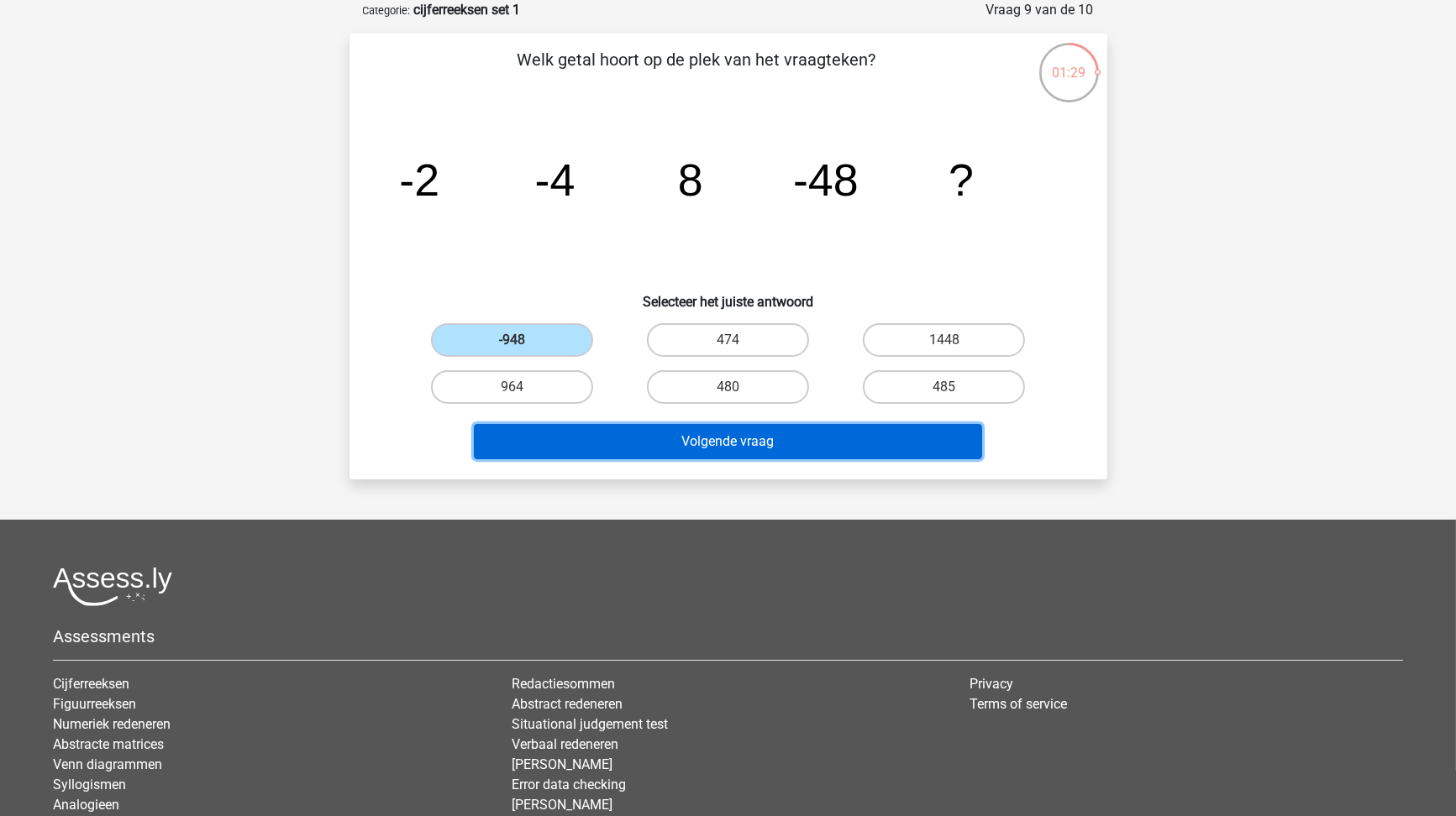
click at [767, 455] on button "Volgende vraag" at bounding box center [728, 442] width 508 height 36
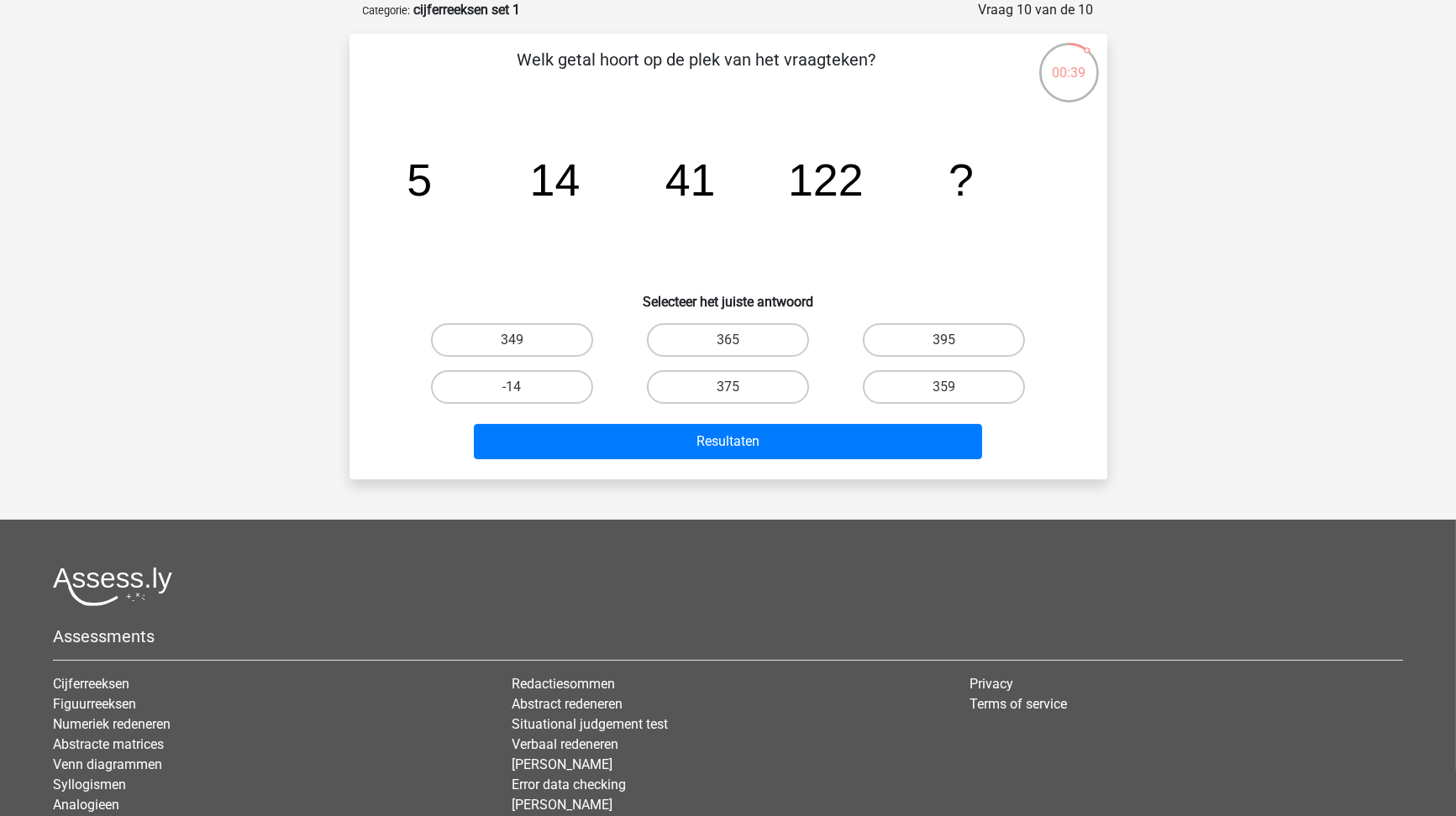
click at [530, 338] on label "349" at bounding box center [512, 339] width 162 height 34
click at [523, 340] on input "349" at bounding box center [517, 346] width 11 height 11
radio input "true"
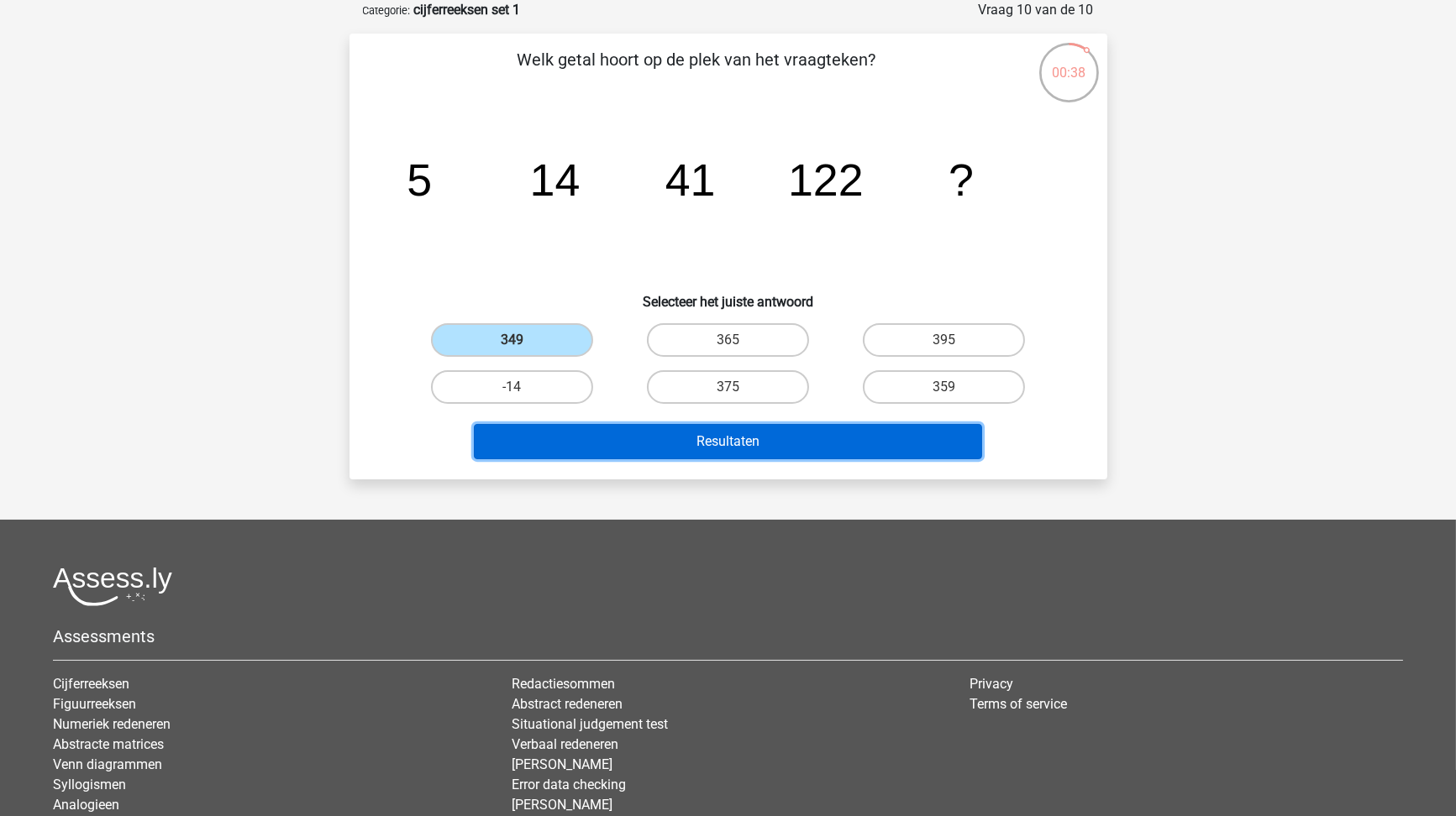
click at [628, 442] on button "Resultaten" at bounding box center [728, 442] width 508 height 36
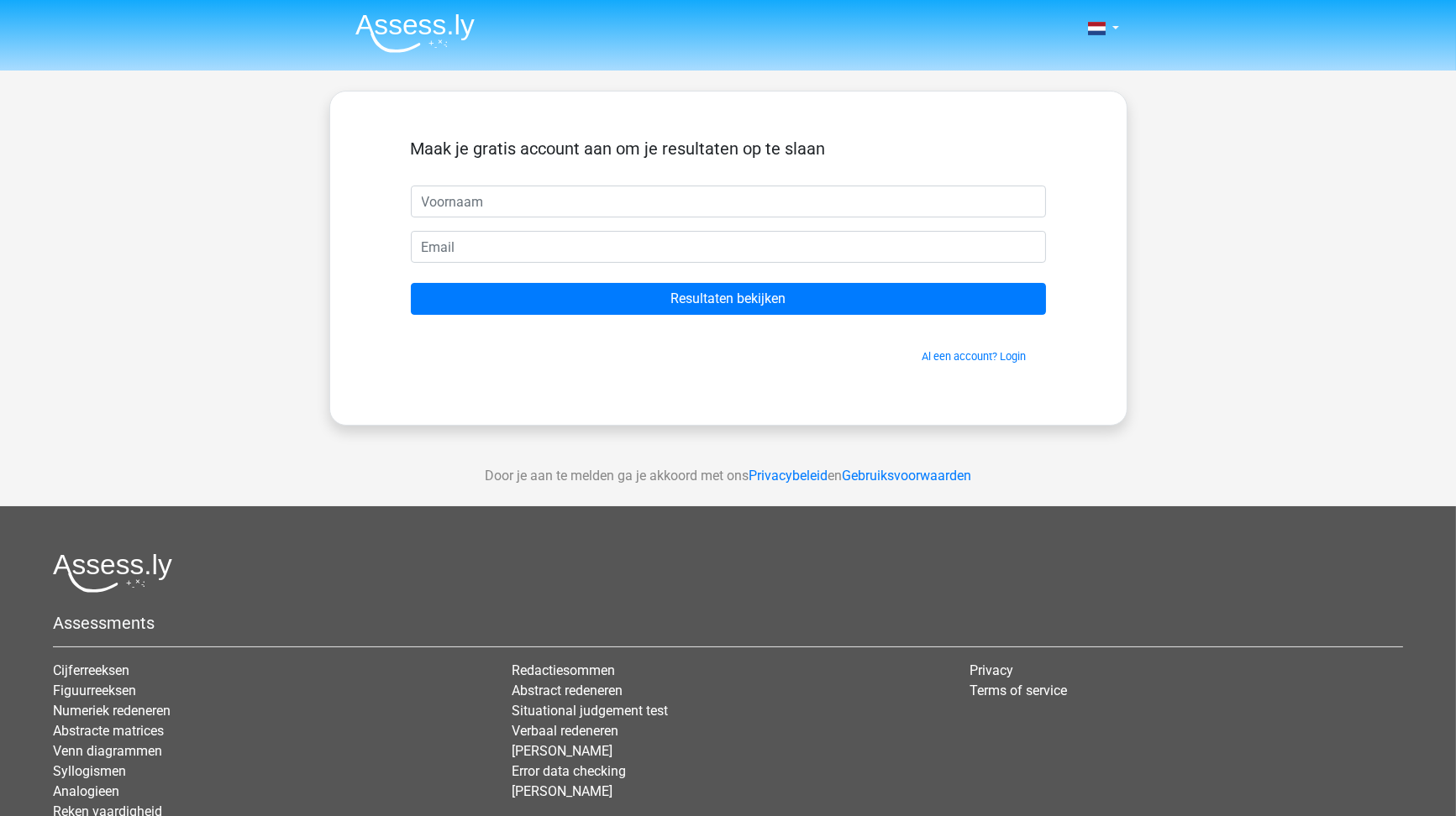
click at [632, 207] on input "text" at bounding box center [728, 201] width 635 height 32
type input "Karen"
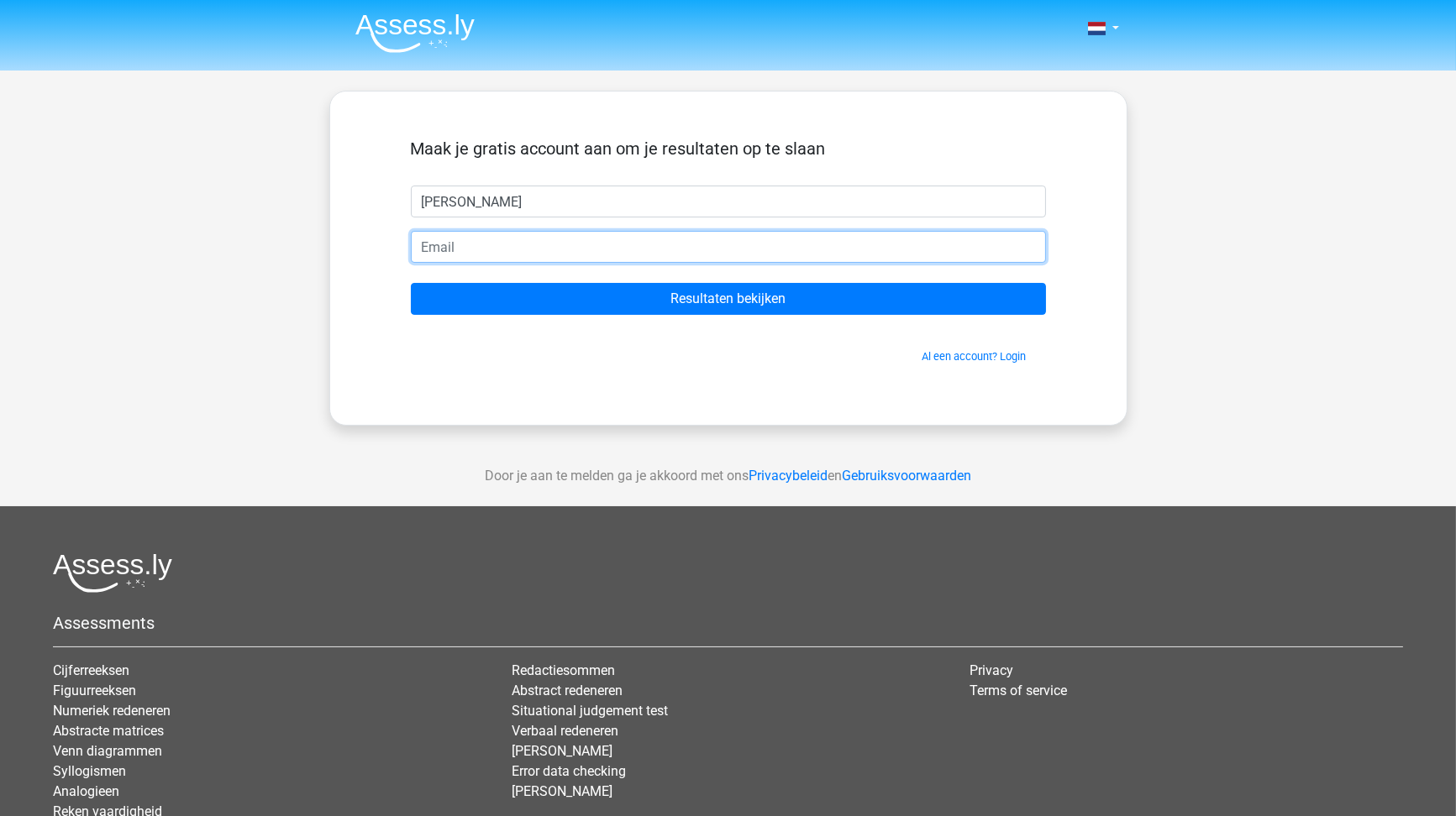
click at [579, 258] on input "email" at bounding box center [728, 246] width 635 height 32
type input "karen.vos@gmail.com"
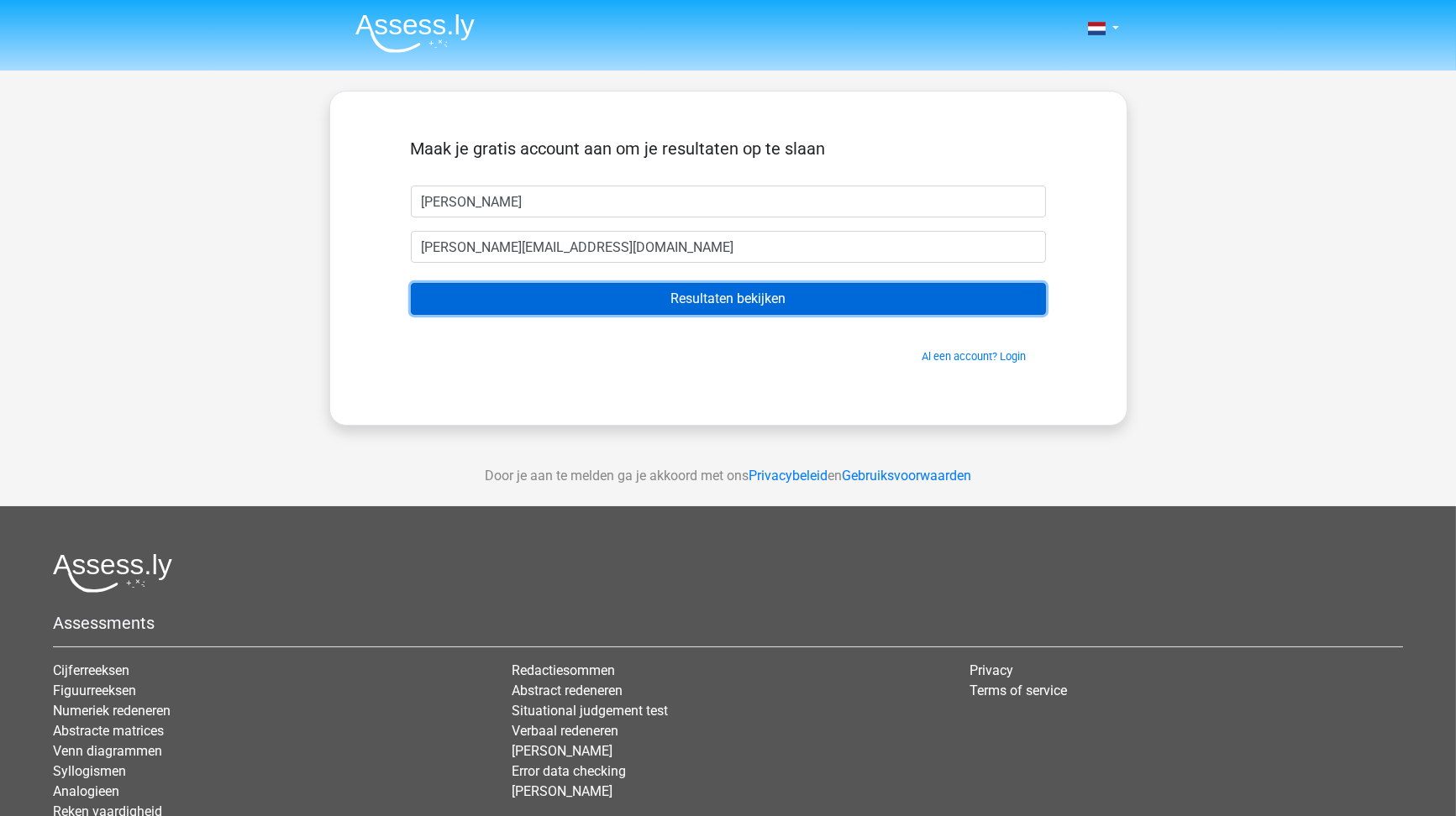
click at [739, 298] on input "Resultaten bekijken" at bounding box center [728, 298] width 635 height 32
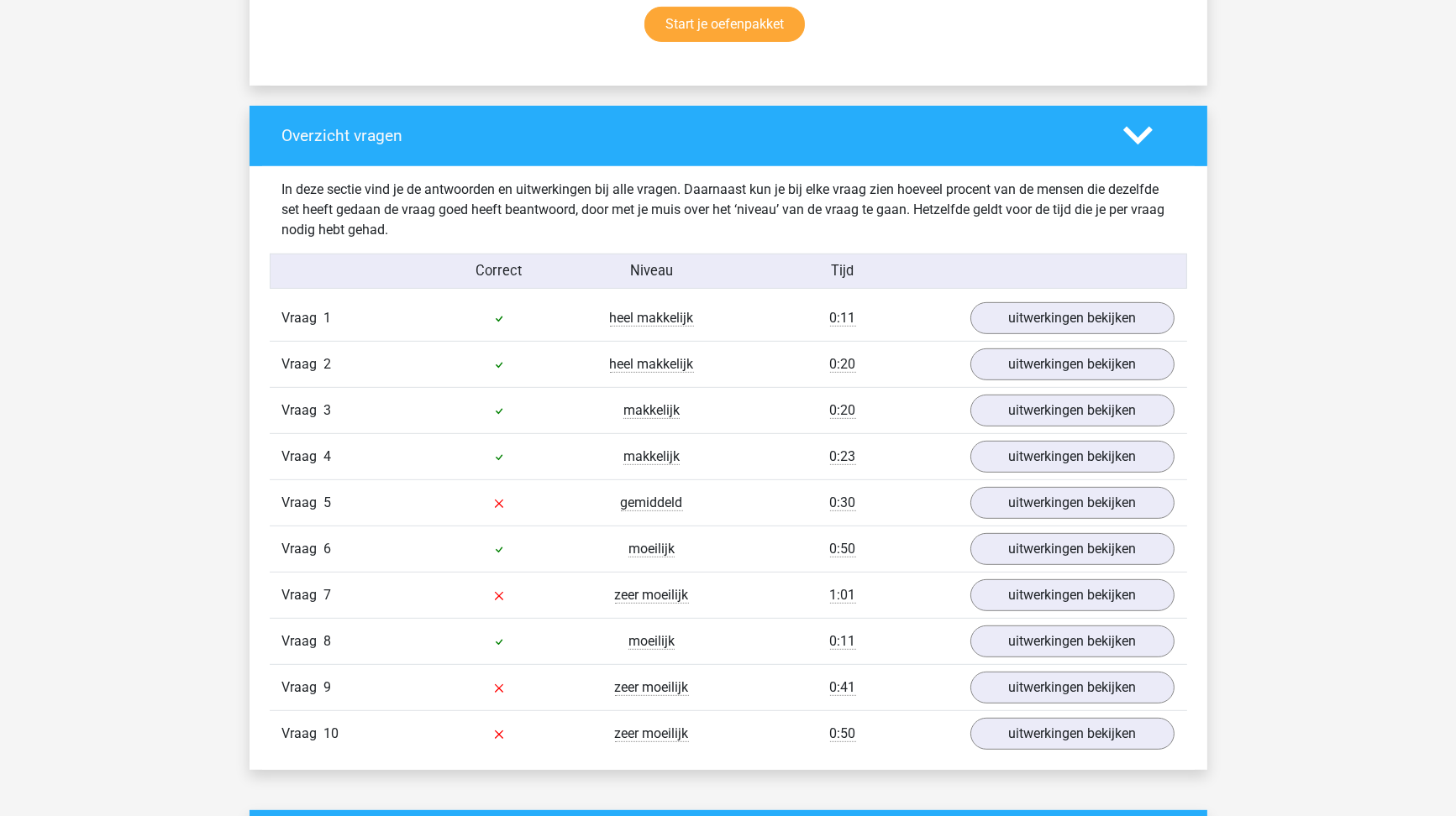
scroll to position [1176, 0]
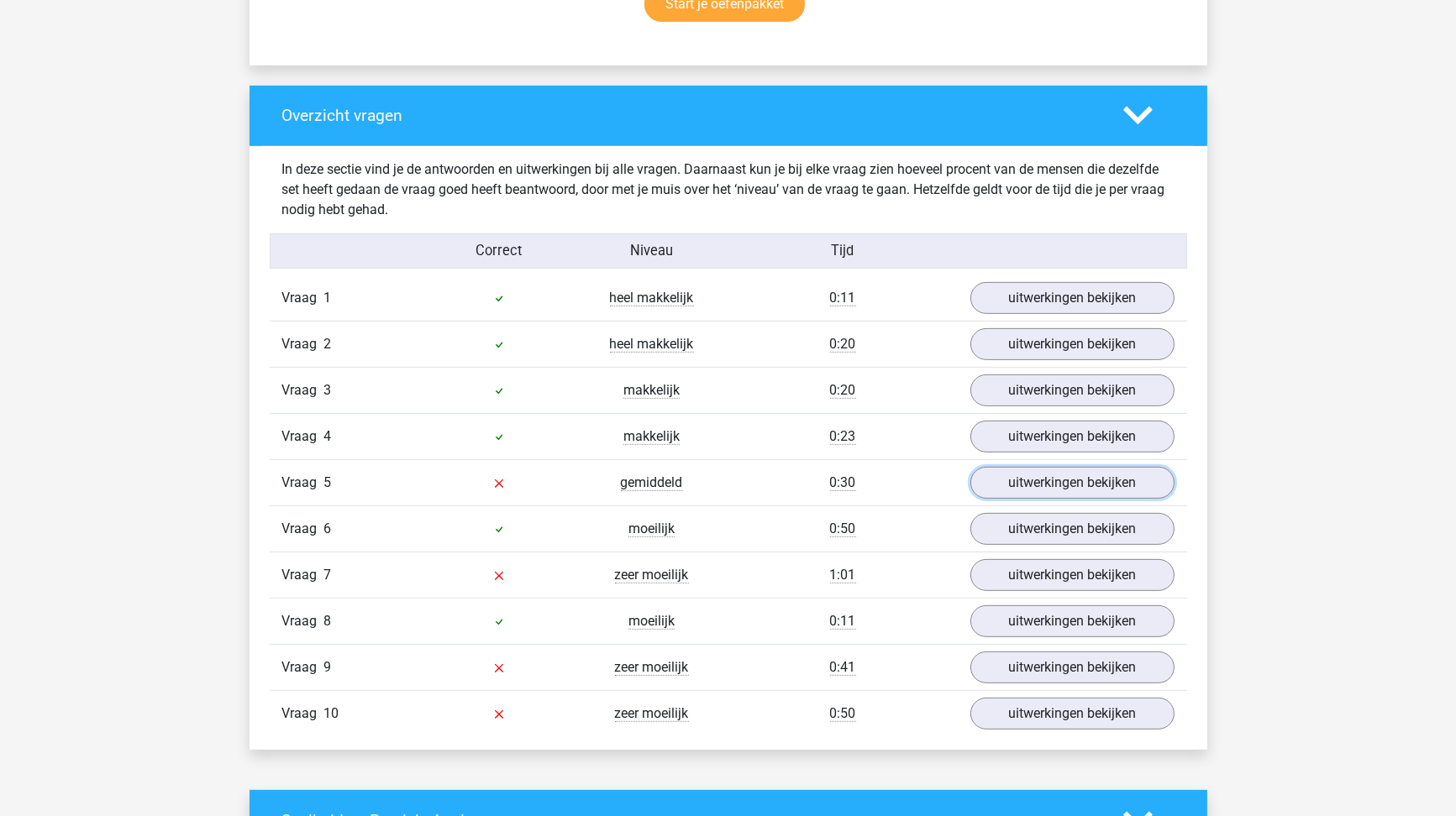
click at [1023, 480] on link "uitwerkingen bekijken" at bounding box center [1072, 482] width 204 height 32
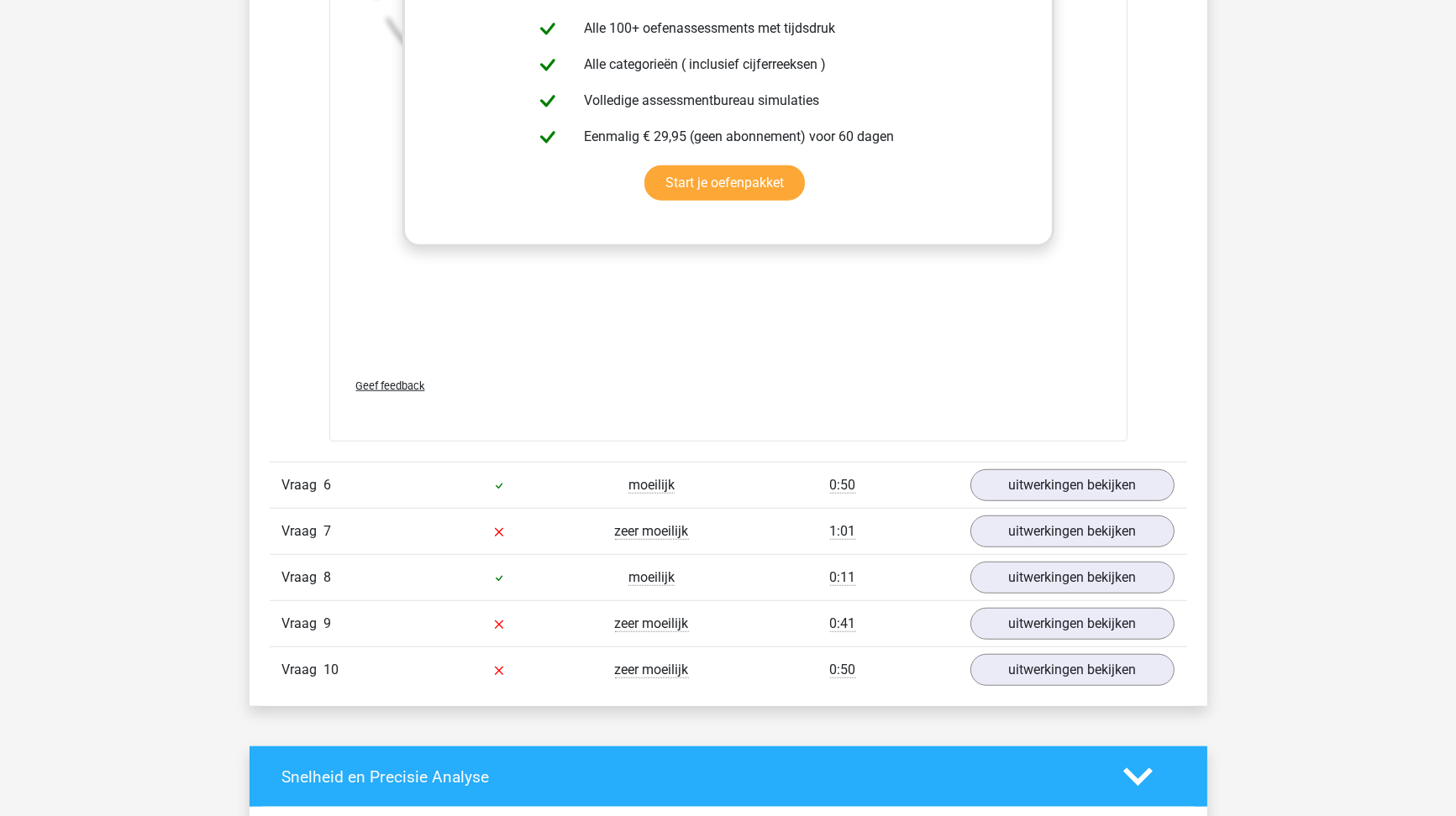
scroll to position [2267, 0]
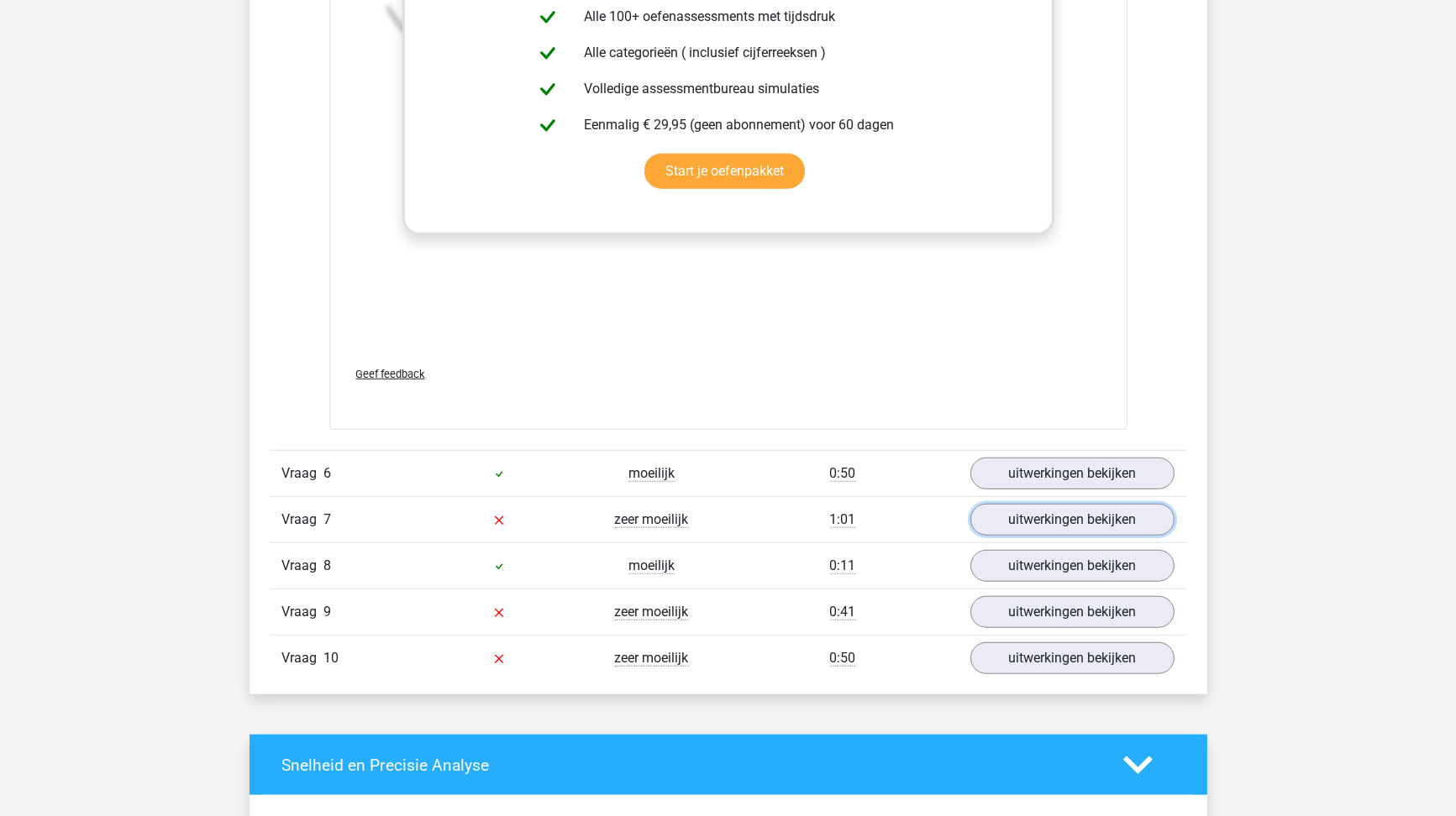
click at [1032, 509] on link "uitwerkingen bekijken" at bounding box center [1072, 520] width 204 height 32
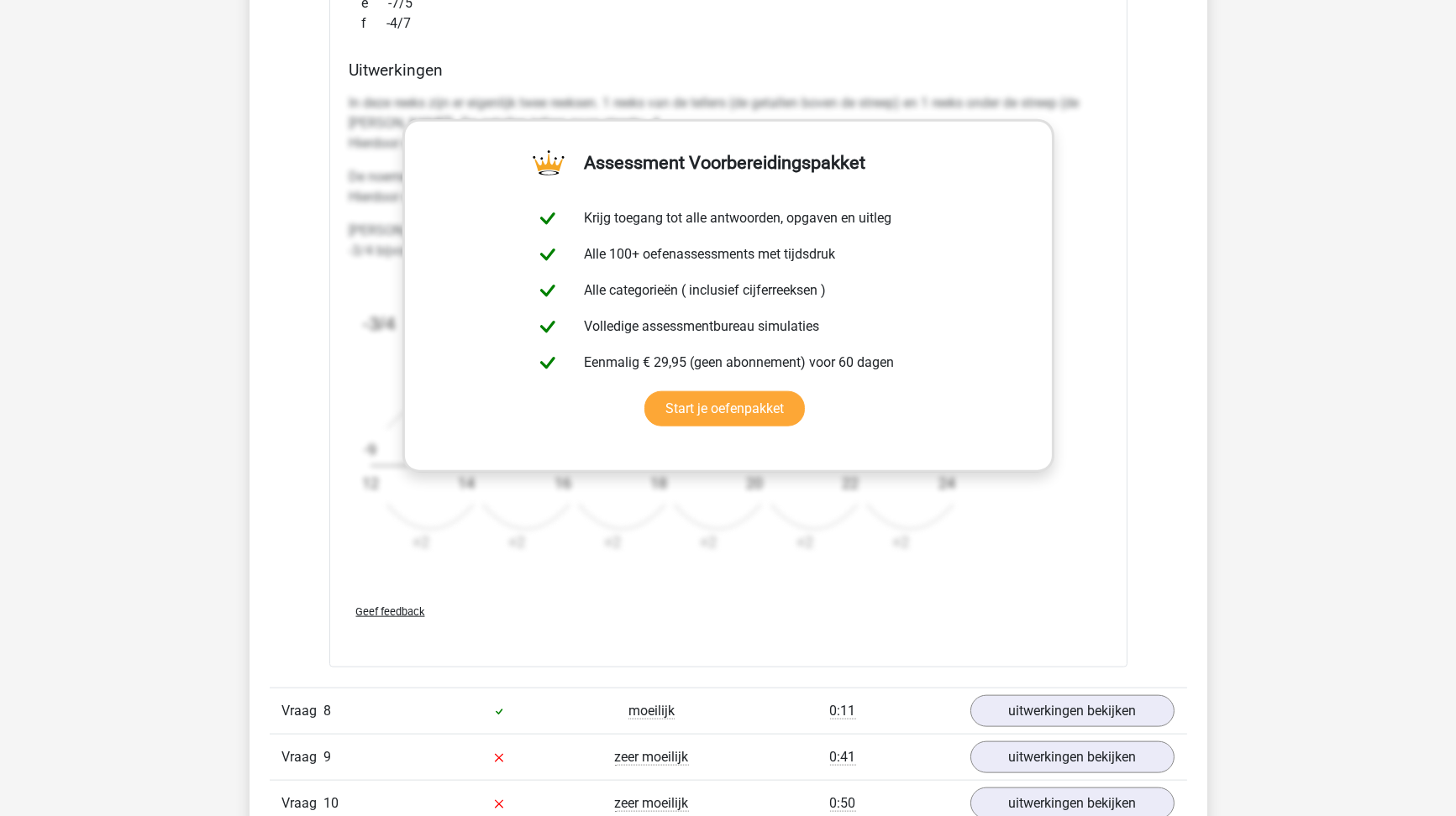
scroll to position [3358, 0]
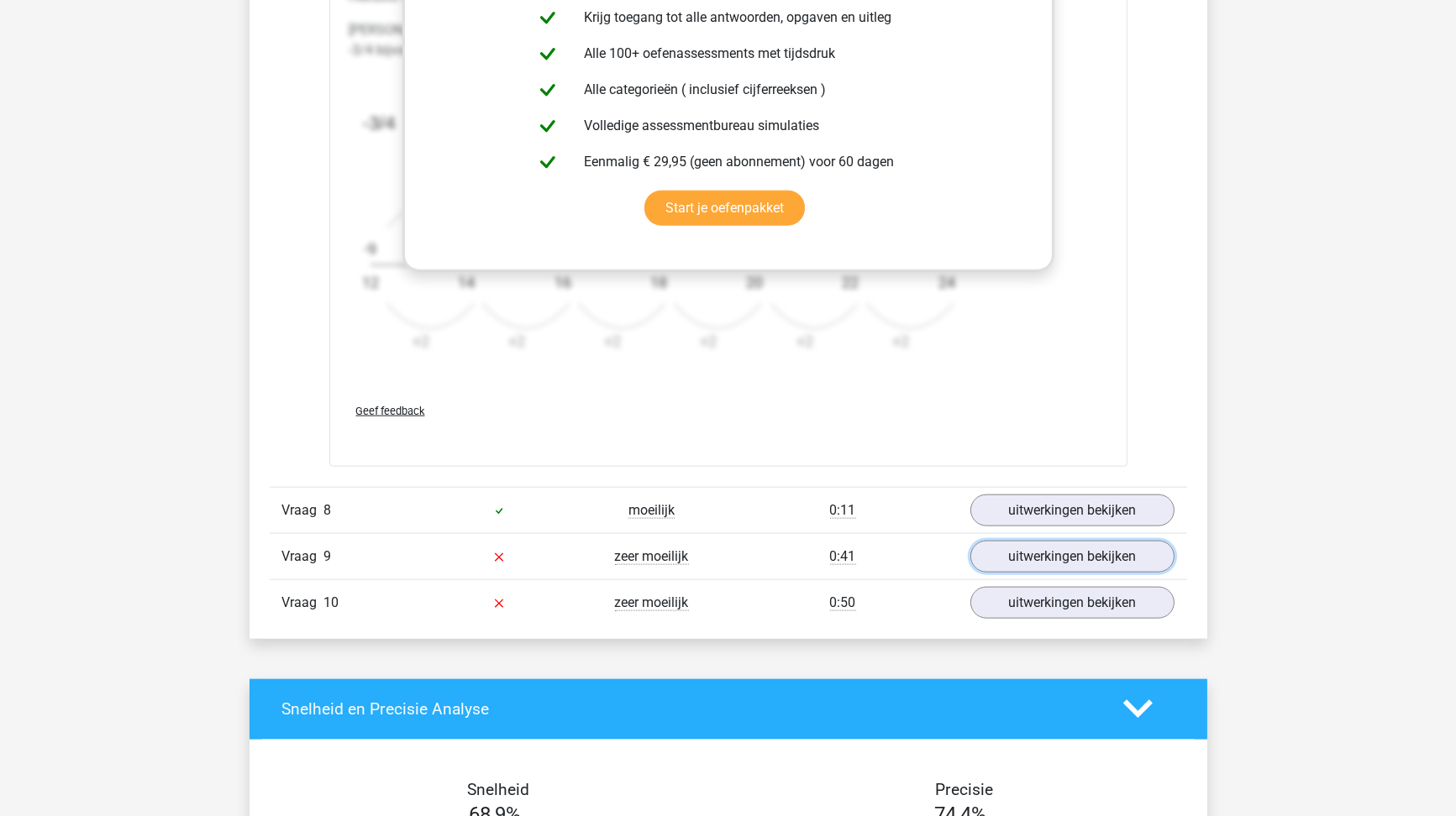
click at [1032, 542] on link "uitwerkingen bekijken" at bounding box center [1072, 556] width 204 height 32
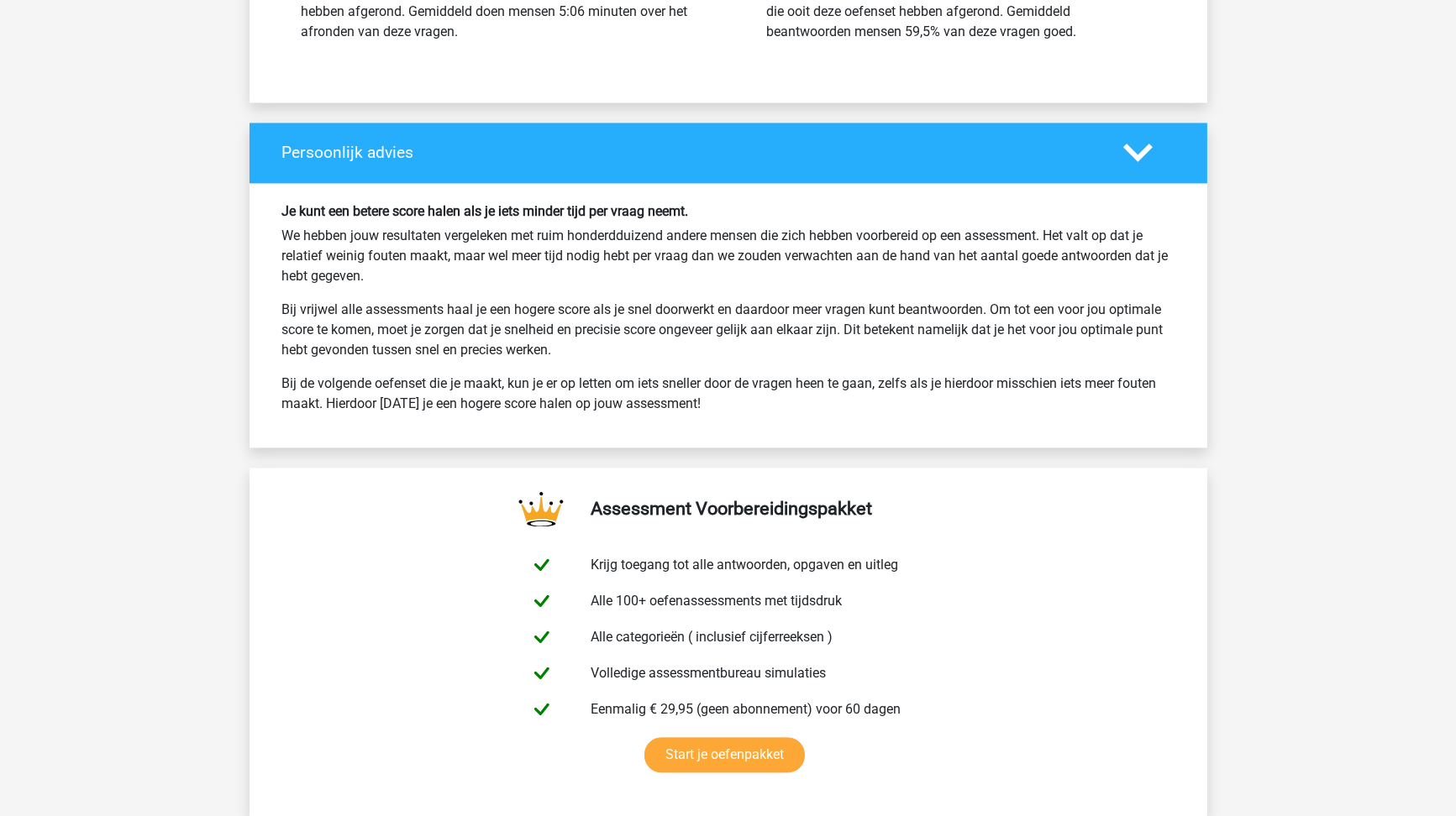
scroll to position [5626, 0]
